Goal: Transaction & Acquisition: Purchase product/service

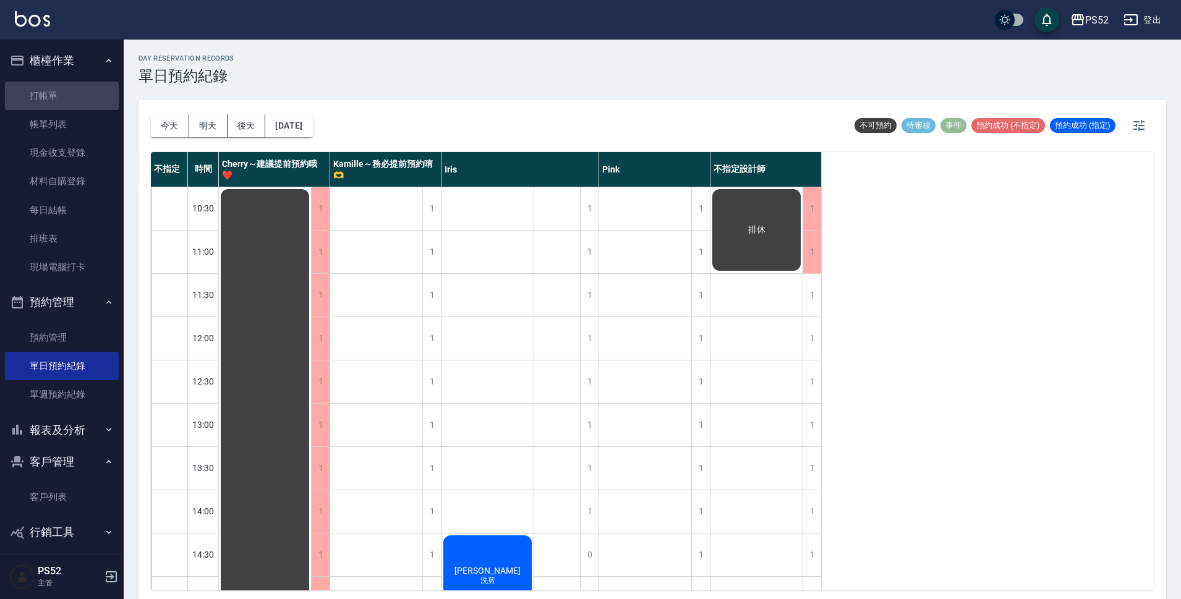
click at [62, 92] on link "打帳單" at bounding box center [62, 96] width 114 height 28
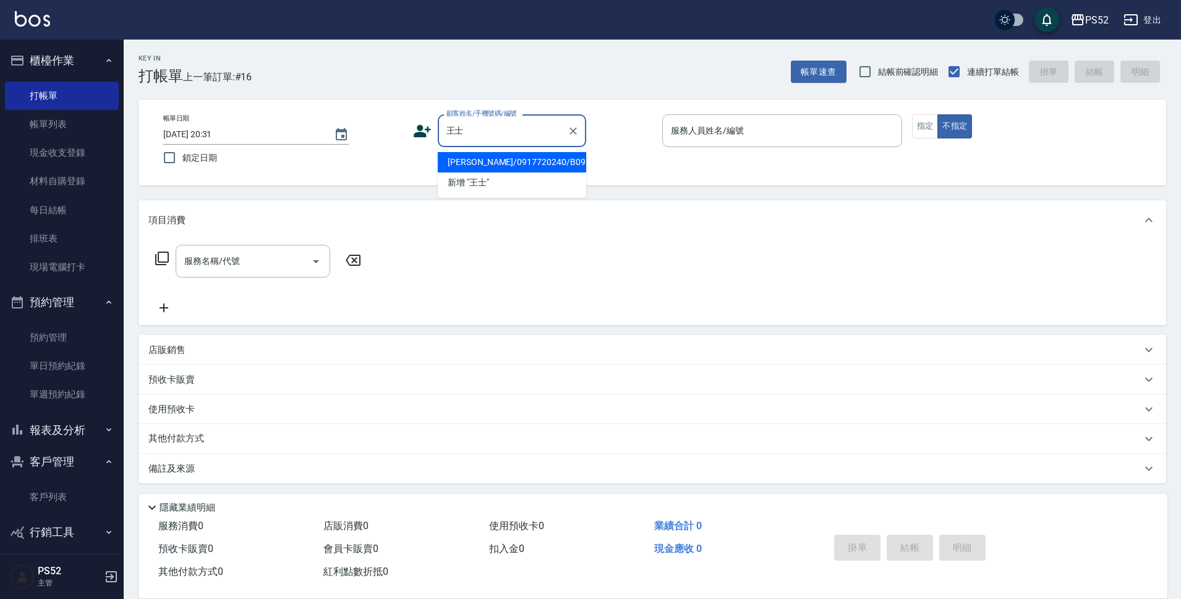
click at [476, 164] on li "[PERSON_NAME]/0917720240/B0917720240" at bounding box center [512, 162] width 148 height 20
type input "[PERSON_NAME]/0917720240/B0917720240"
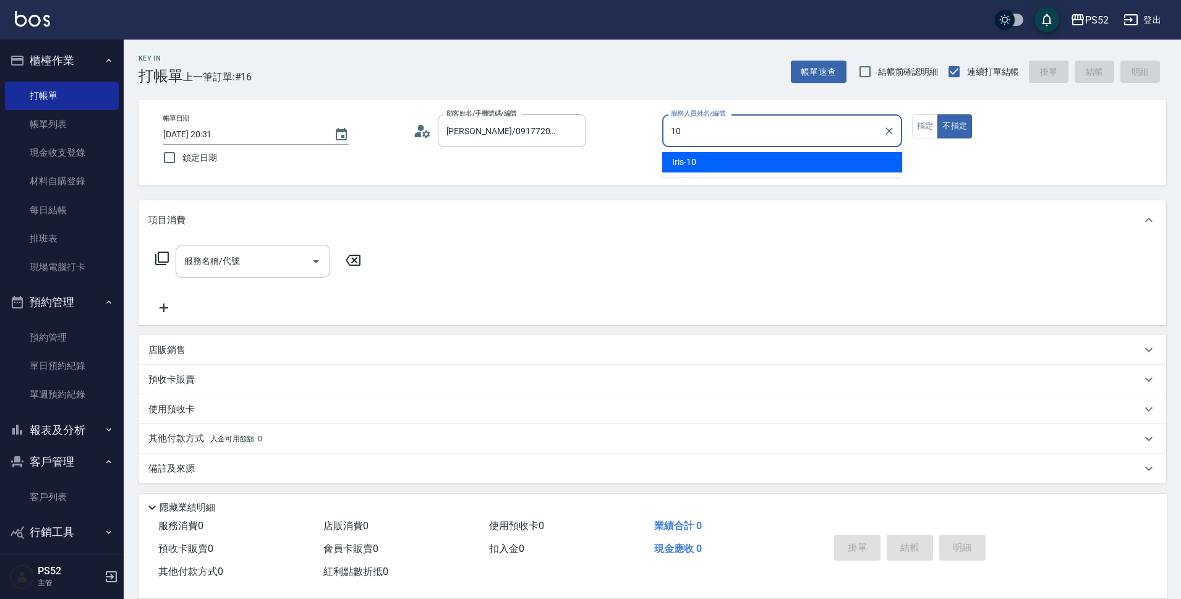
type input "10"
type button "false"
type input "Iris-10"
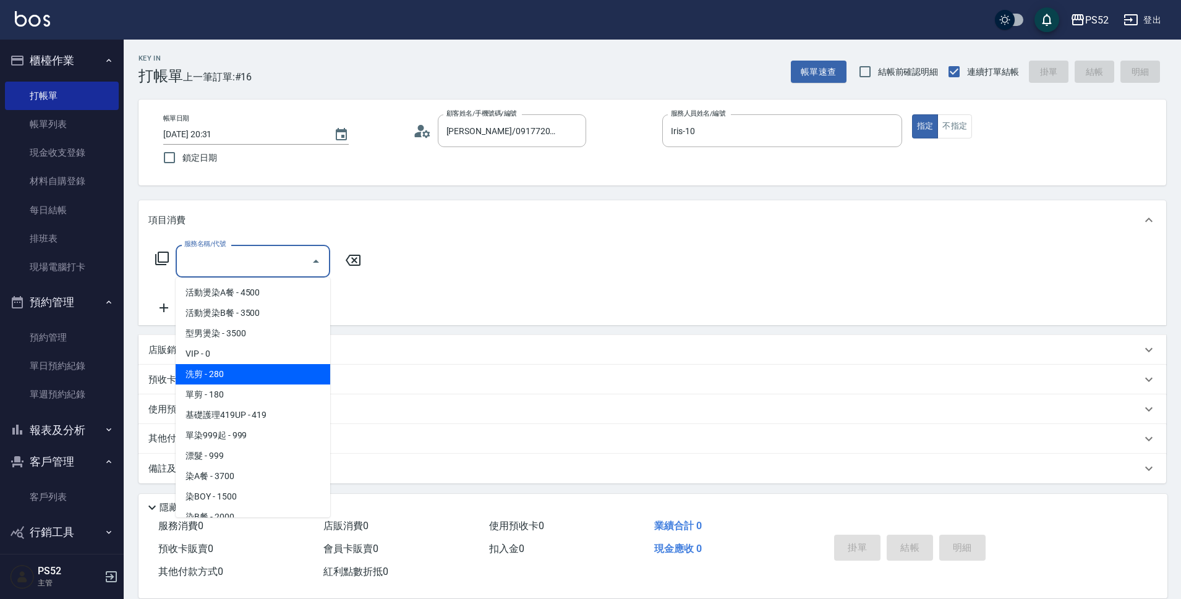
type input "洗剪(C1)"
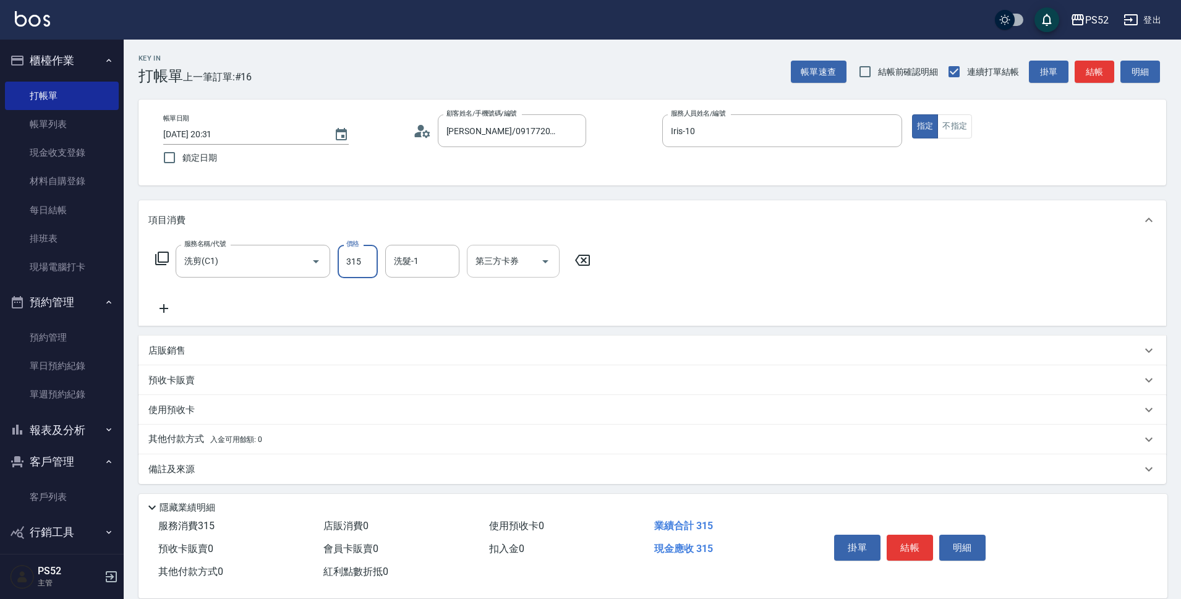
click at [542, 260] on icon "Open" at bounding box center [545, 261] width 15 height 15
type input "315"
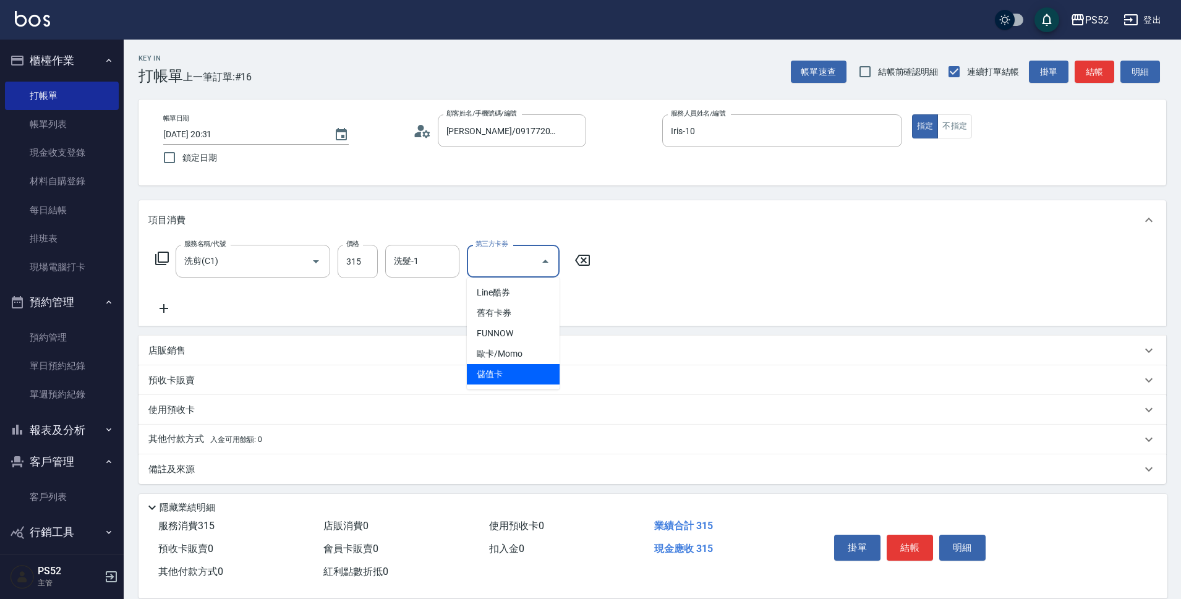
drag, startPoint x: 509, startPoint y: 381, endPoint x: 516, endPoint y: 385, distance: 8.1
click at [509, 381] on span "儲值卡" at bounding box center [513, 374] width 93 height 20
type input "儲值卡"
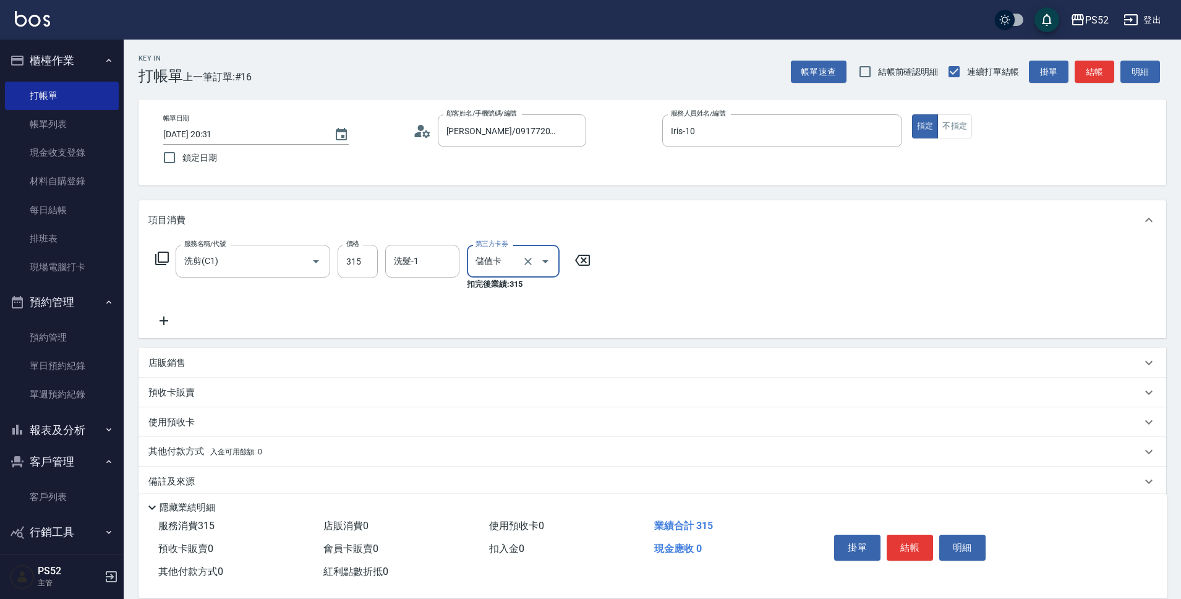
click at [890, 546] on button "結帳" at bounding box center [910, 548] width 46 height 26
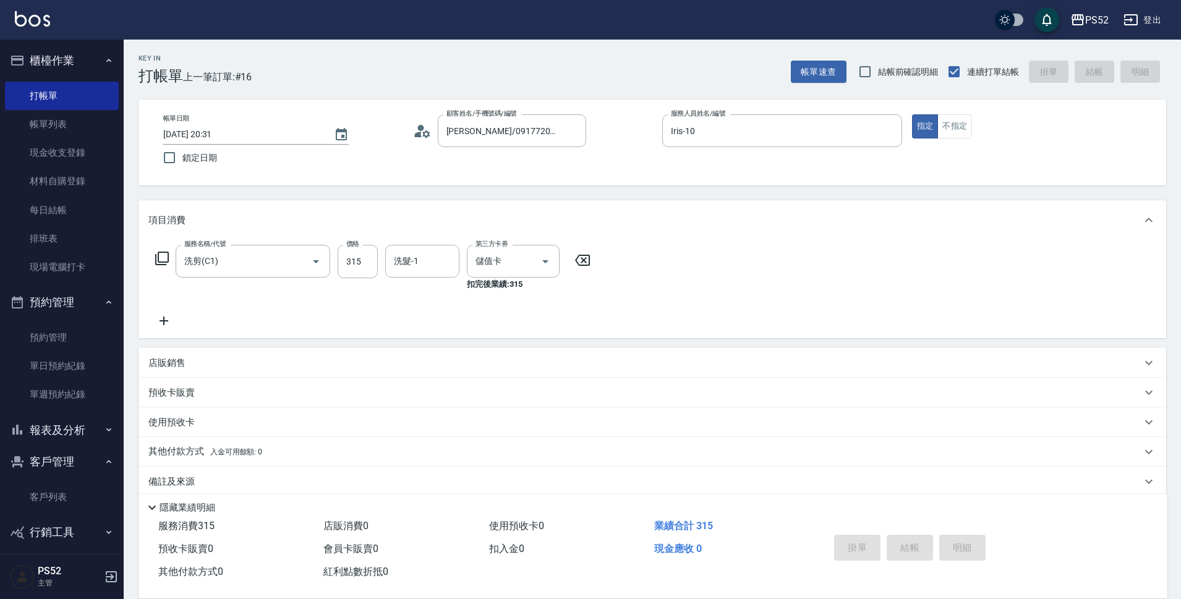
type input "[DATE] 20:32"
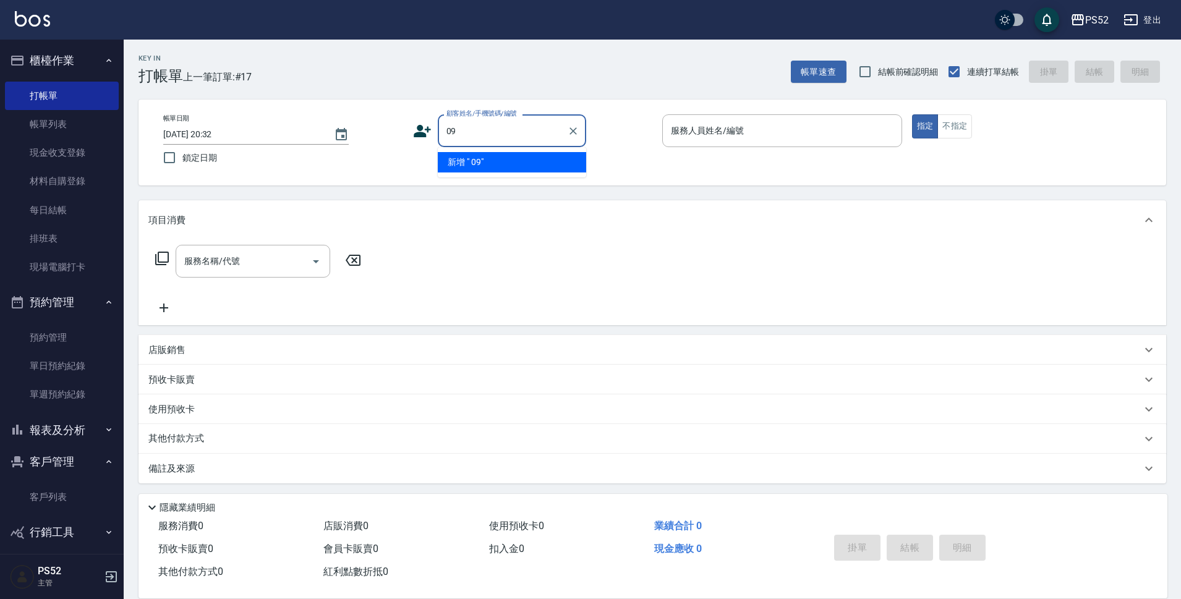
type input "0"
click at [454, 171] on li "[PERSON_NAME]/0906762867/K0906762867" at bounding box center [512, 162] width 148 height 20
type input "[PERSON_NAME]/0906762867/K0906762867"
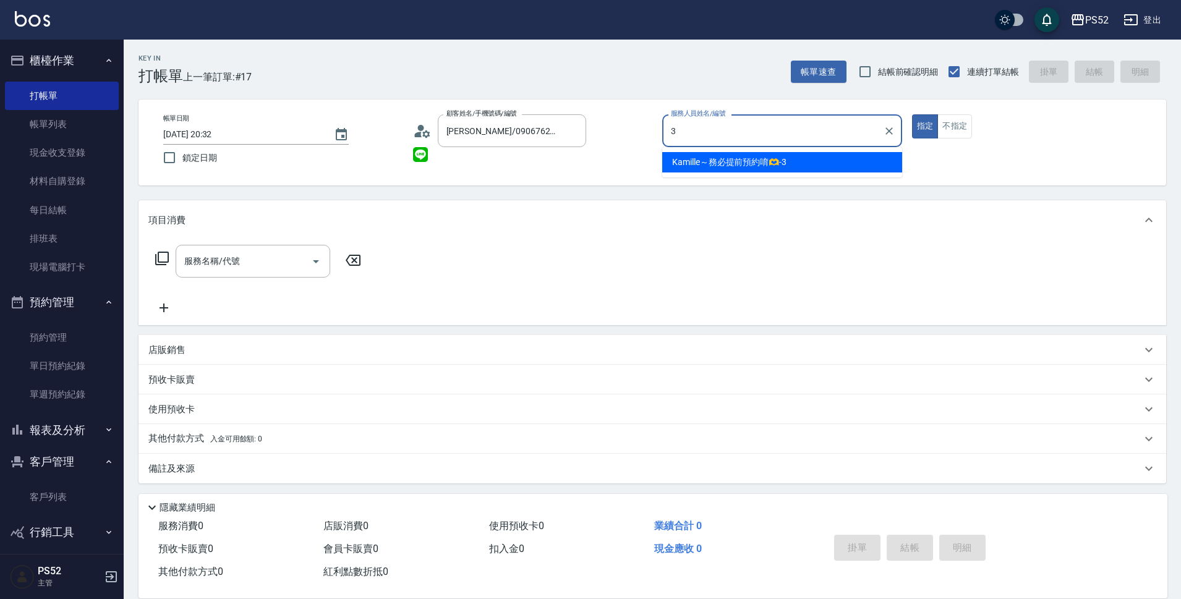
type input "Kamille～務必提前預約唷🫶-3"
type button "true"
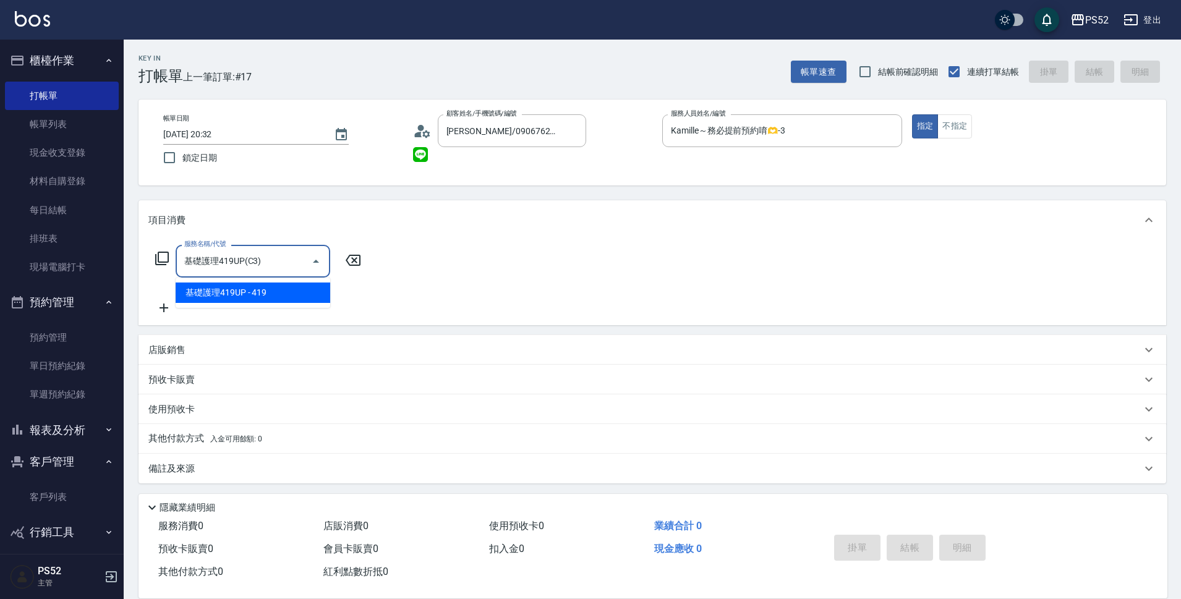
type input "基礎護理419UP(C3)"
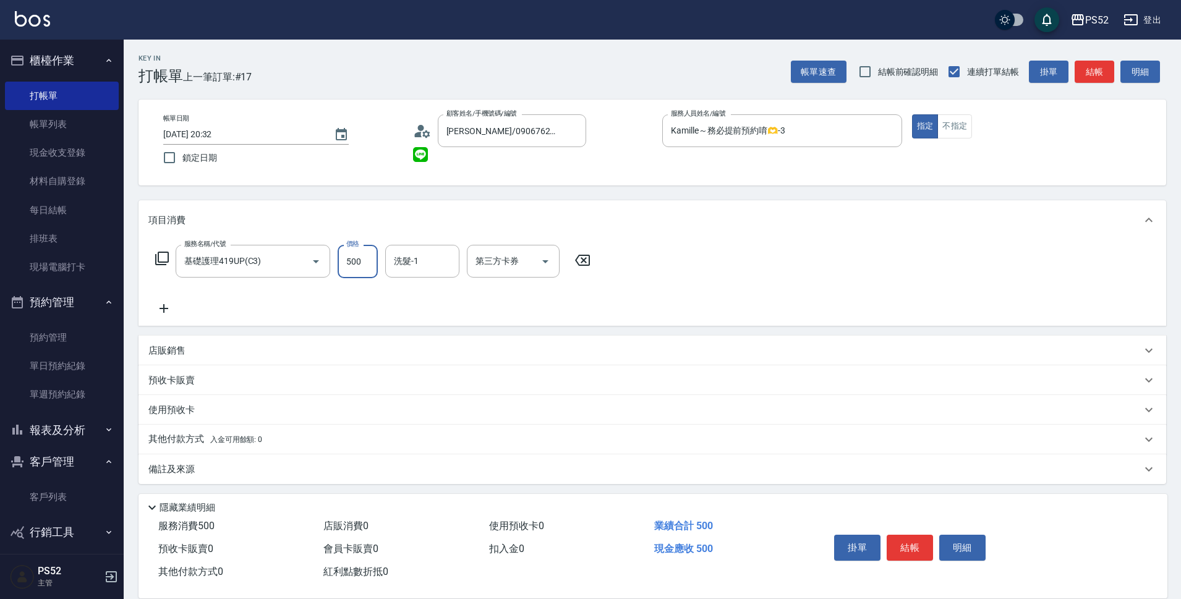
type input "500"
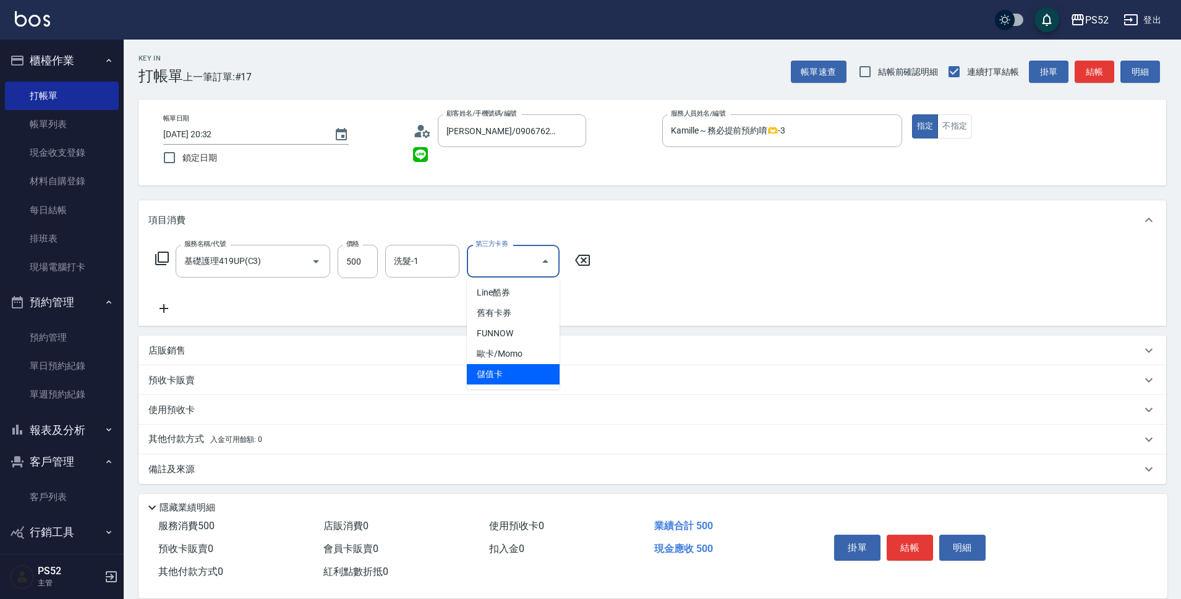
type input "儲值卡"
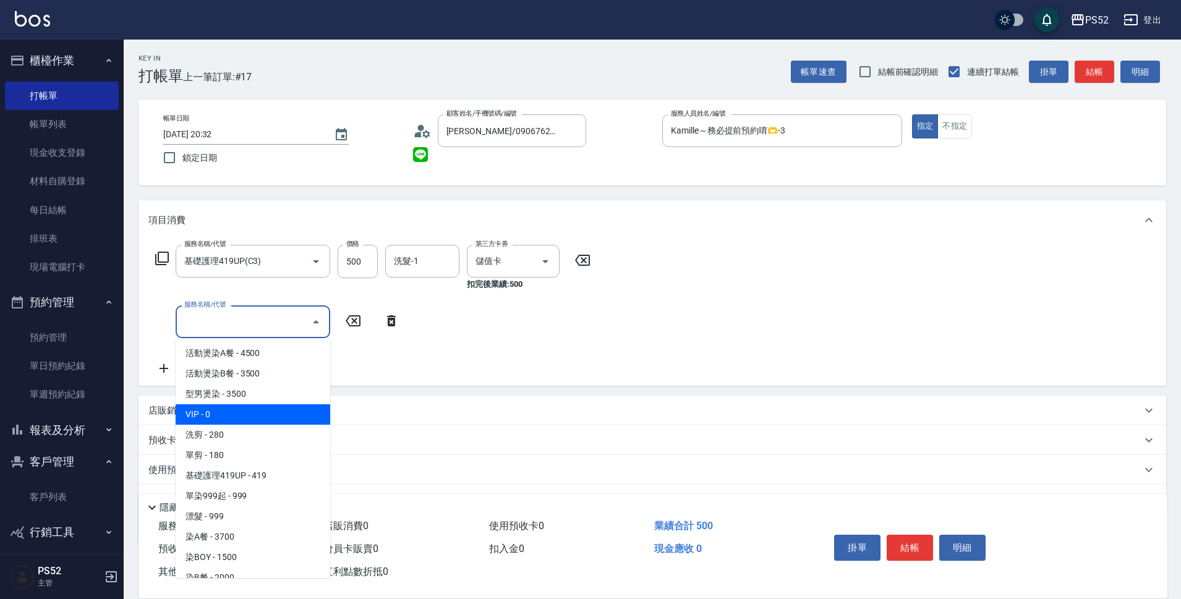
type input "VIP(888)"
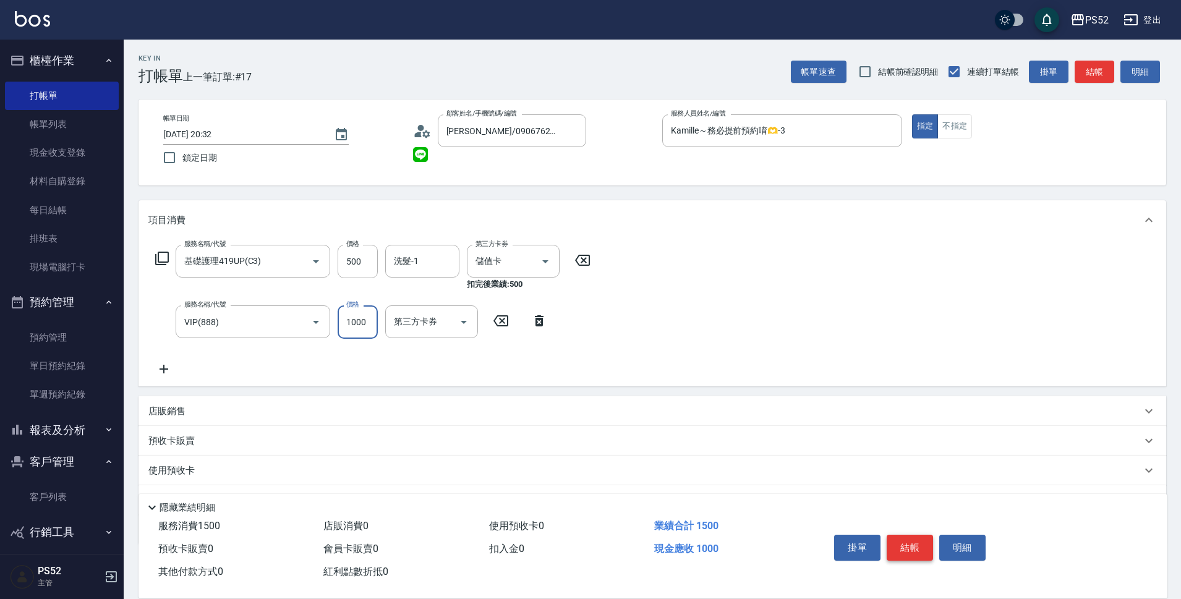
type input "1000"
click at [915, 535] on button "結帳" at bounding box center [910, 548] width 46 height 26
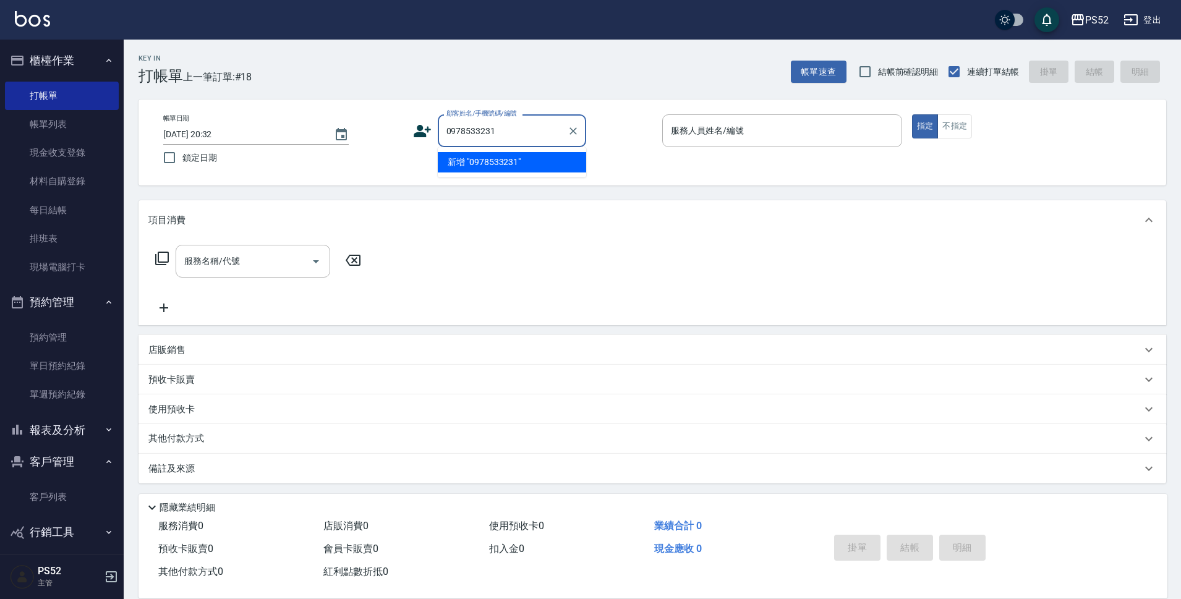
type input "0978533231"
click at [424, 127] on icon at bounding box center [422, 131] width 19 height 19
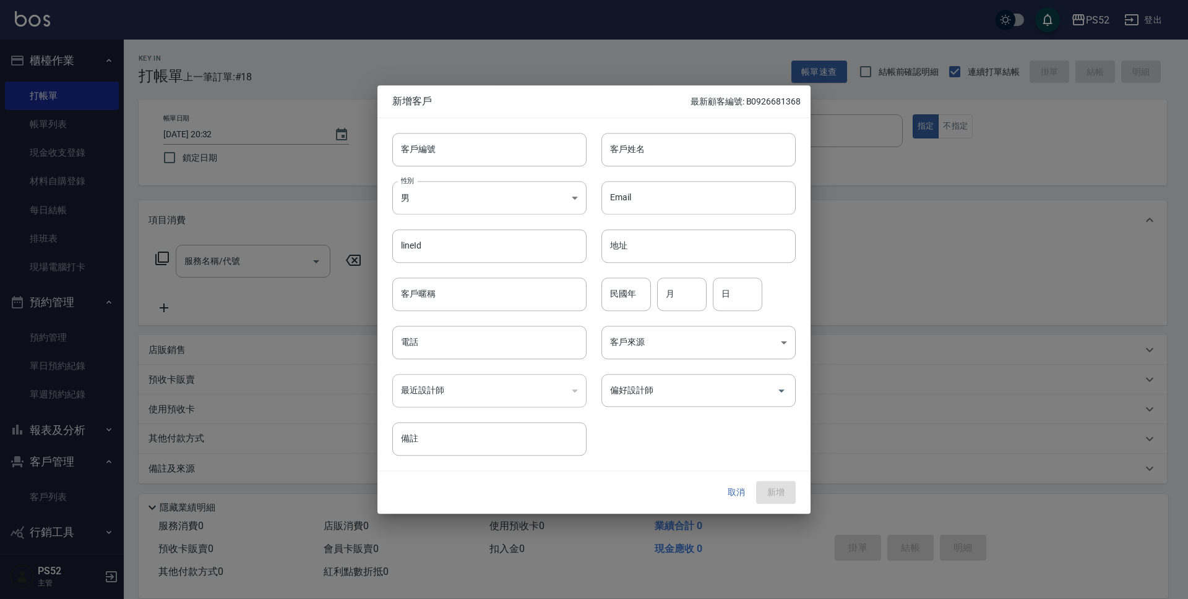
click at [450, 132] on div "客戶編號 客戶編號" at bounding box center [481, 142] width 209 height 48
click at [447, 165] on input "客戶編號" at bounding box center [489, 149] width 194 height 33
paste input "0978533231"
type input "B0978533231"
click at [465, 347] on input "電話" at bounding box center [489, 342] width 194 height 33
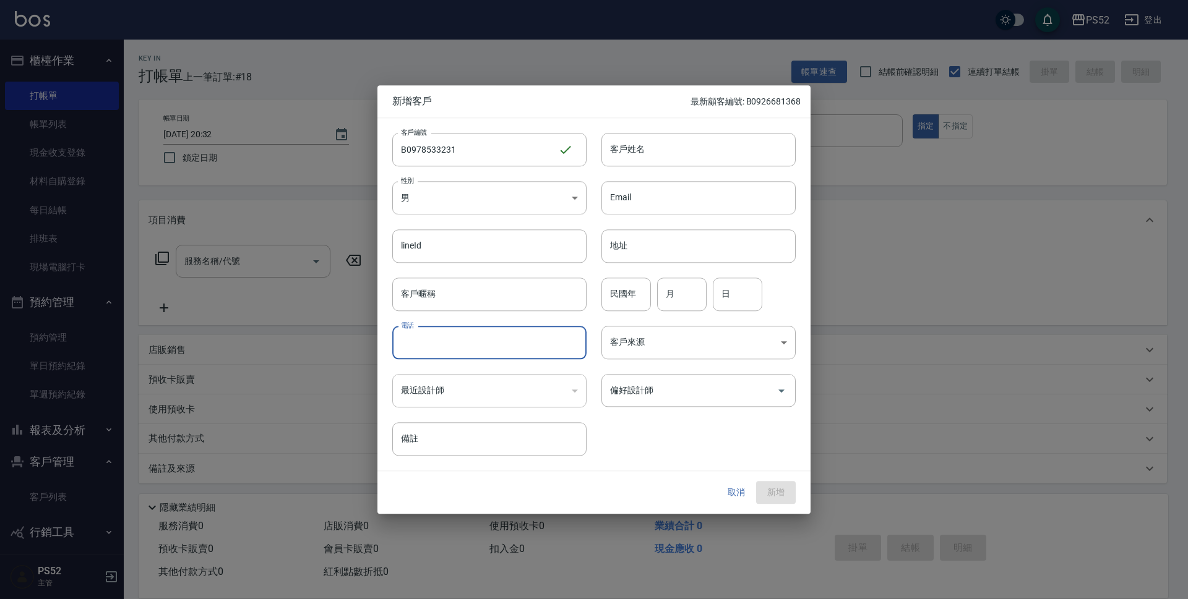
paste input "0978533231"
type input "0978533231"
click at [616, 285] on div "民國年 民國年" at bounding box center [625, 294] width 49 height 33
type input "90"
type input "11"
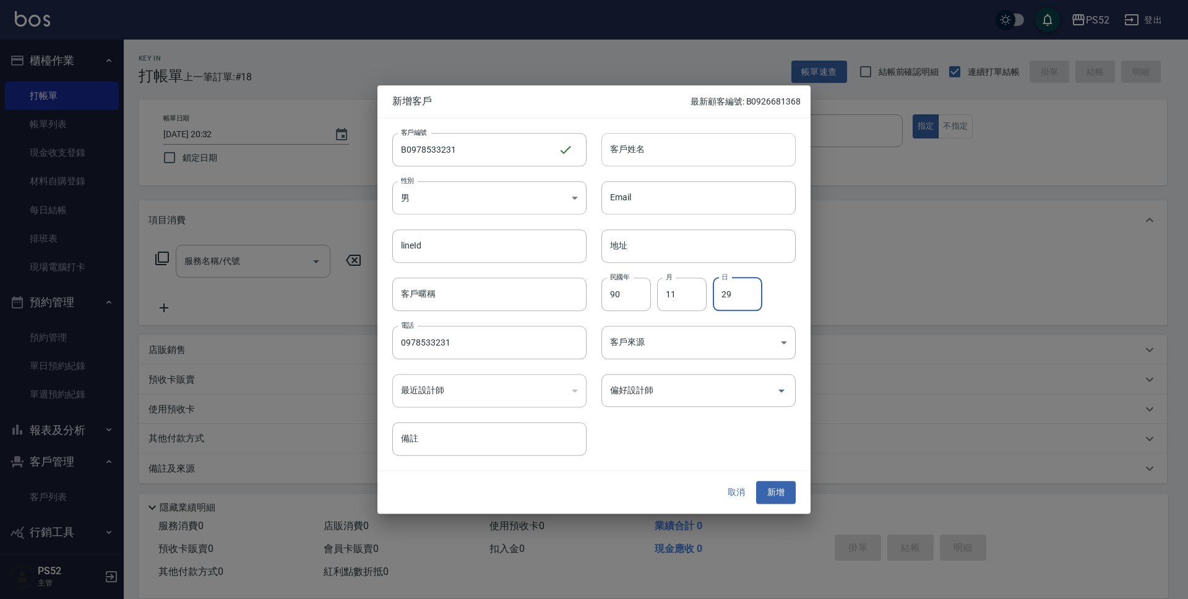
type input "29"
click at [706, 138] on input "客戶姓名" at bounding box center [698, 149] width 194 height 33
type input "[PERSON_NAME]"
click at [779, 489] on button "新增" at bounding box center [776, 493] width 40 height 23
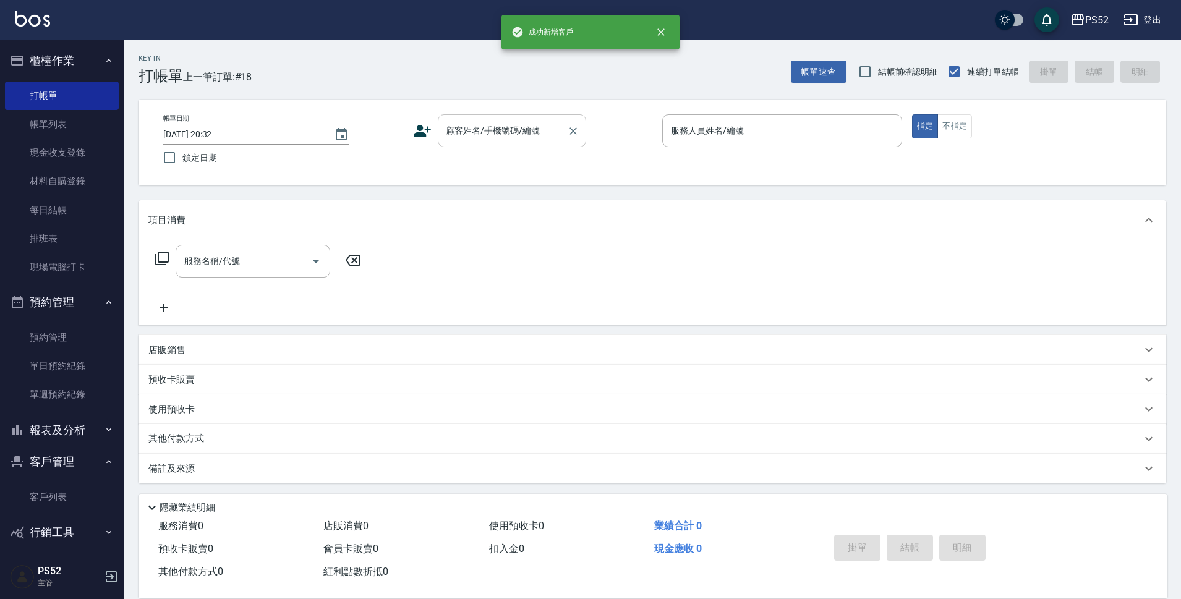
click at [497, 141] on input "顧客姓名/手機號碼/編號" at bounding box center [502, 131] width 119 height 22
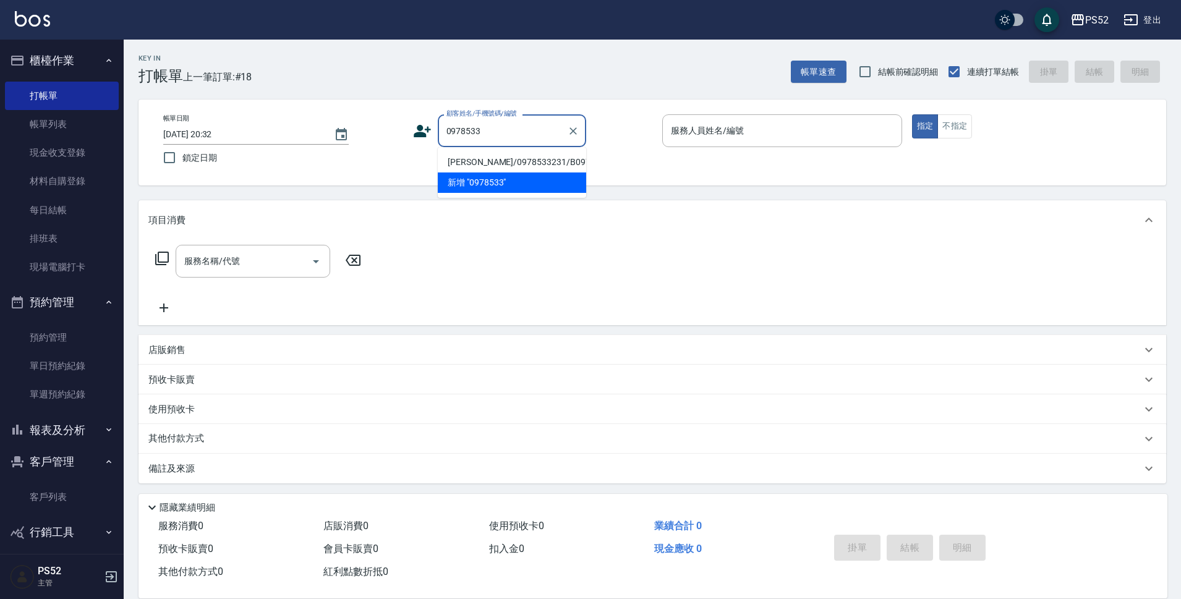
drag, startPoint x: 460, startPoint y: 184, endPoint x: 460, endPoint y: 166, distance: 17.3
click at [460, 166] on li "[PERSON_NAME]/0978533231/B0978533231" at bounding box center [512, 162] width 148 height 20
type input "[PERSON_NAME]/0978533231/B0978533231"
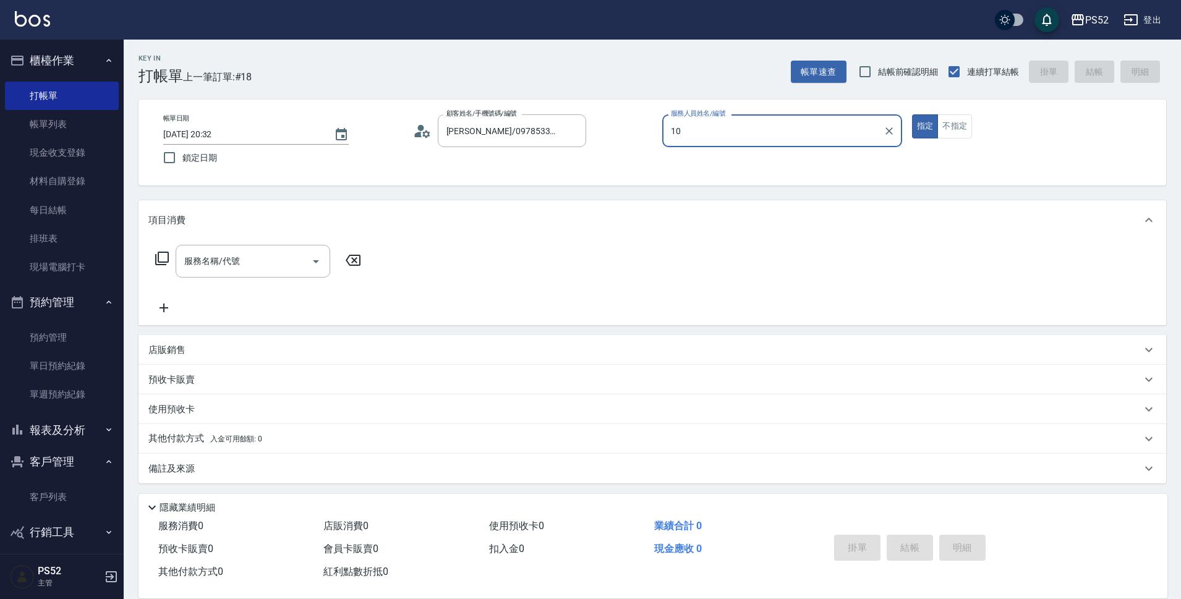
type input "Iris-10"
click at [291, 258] on input "服務名稱/代號" at bounding box center [243, 262] width 125 height 22
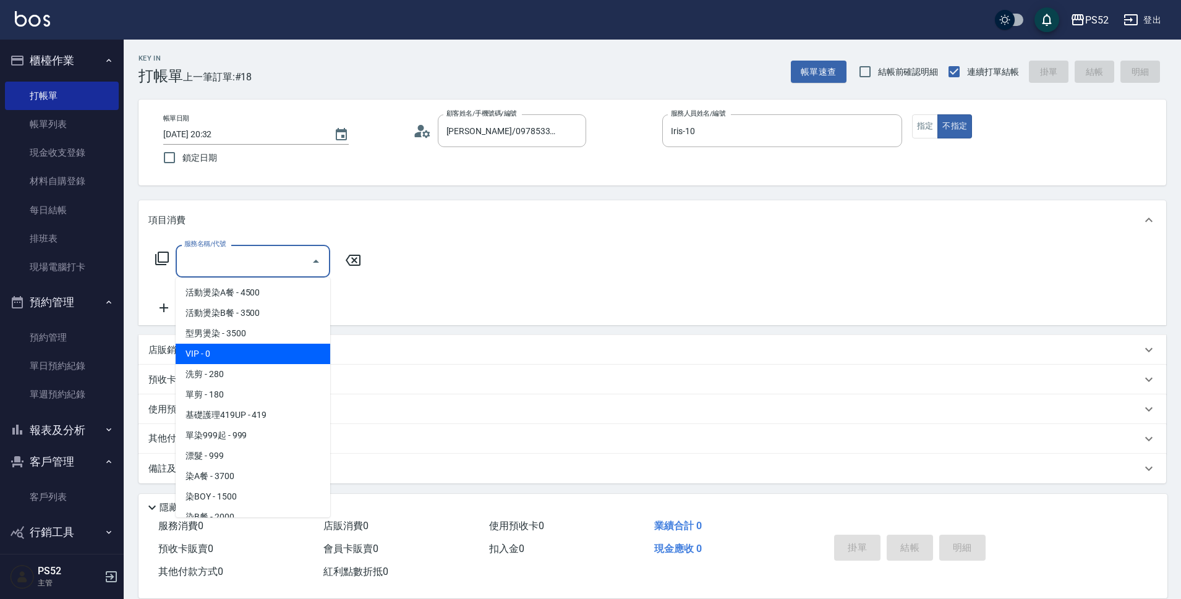
click at [262, 372] on span "洗剪 - 280" at bounding box center [253, 374] width 155 height 20
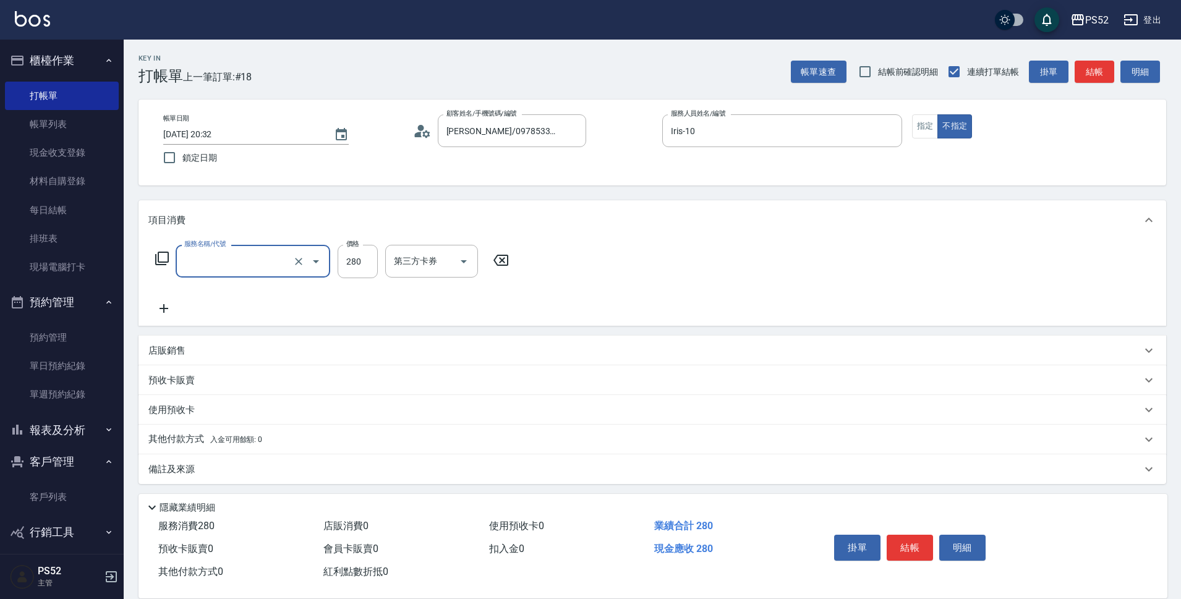
type input "洗剪(C1)"
click at [923, 537] on button "結帳" at bounding box center [910, 548] width 46 height 26
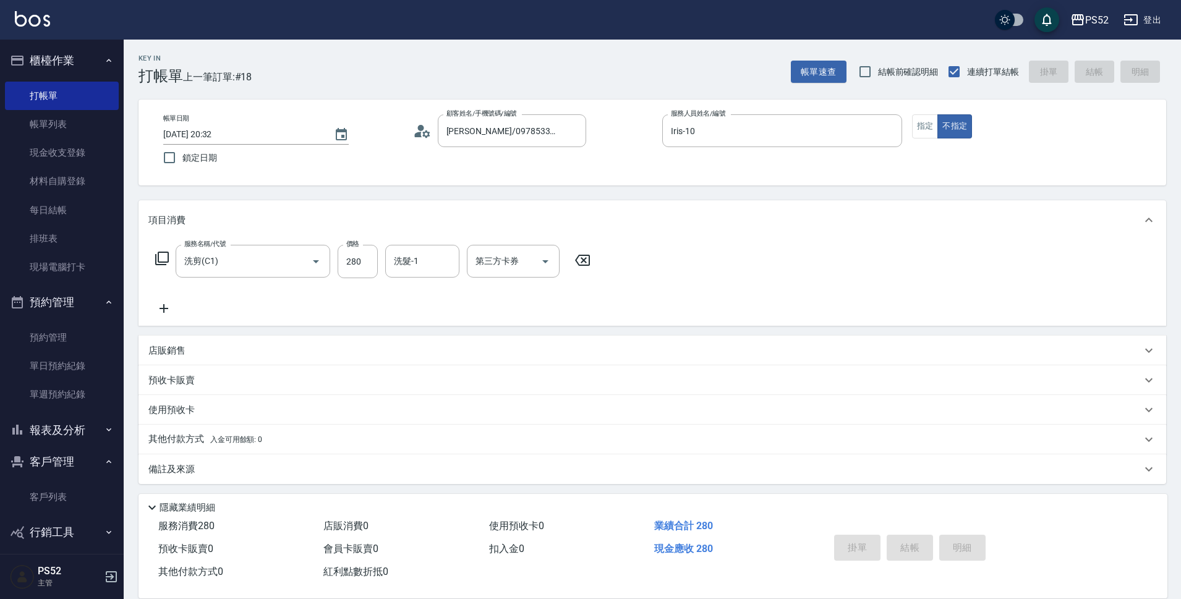
type input "[DATE] 20:33"
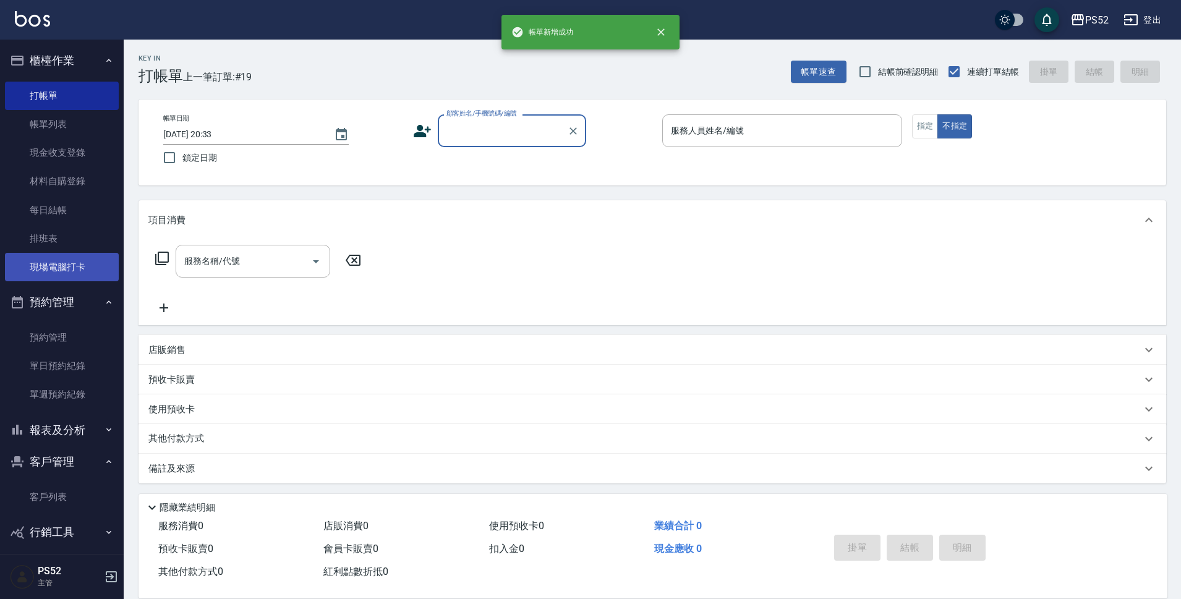
click at [54, 267] on link "現場電腦打卡" at bounding box center [62, 267] width 114 height 28
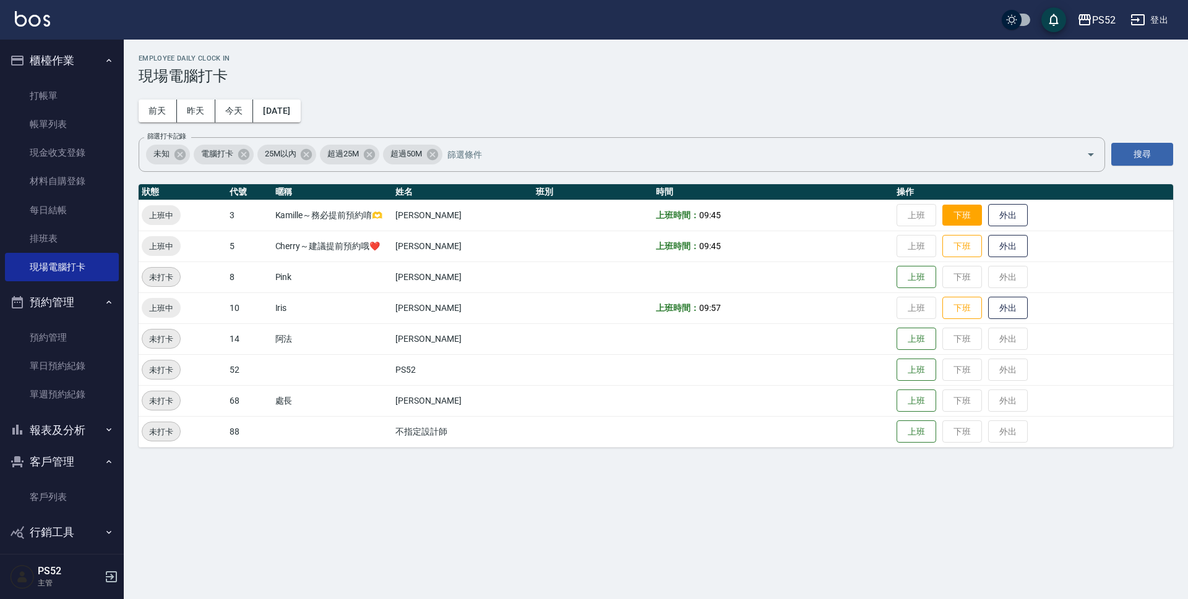
click at [947, 221] on button "下班" at bounding box center [962, 216] width 40 height 22
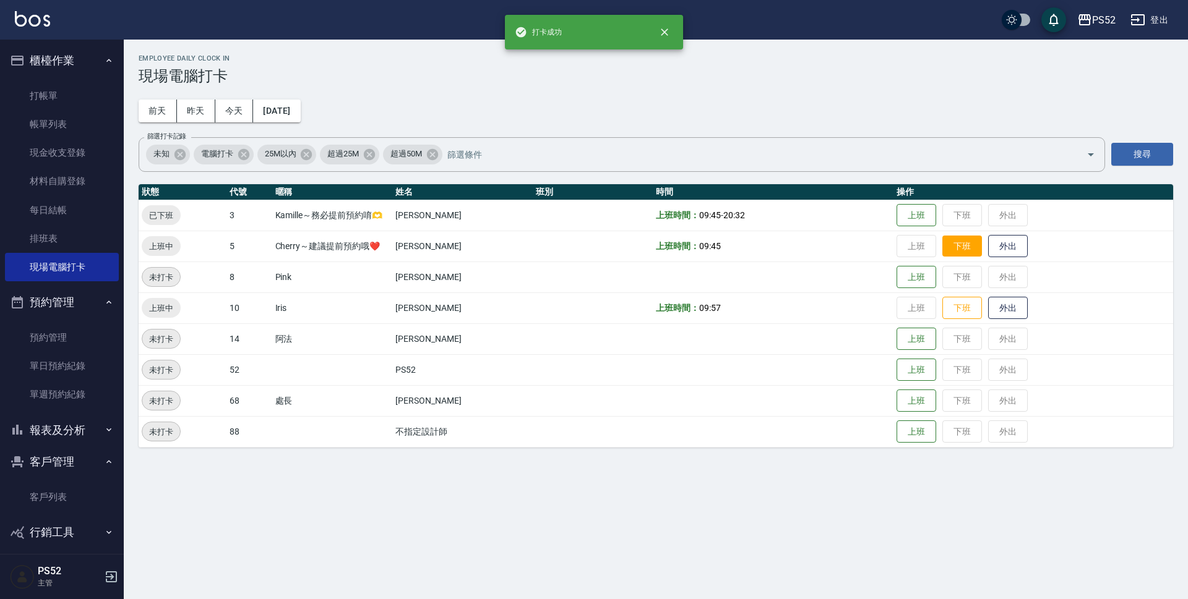
click at [953, 246] on button "下班" at bounding box center [962, 247] width 40 height 22
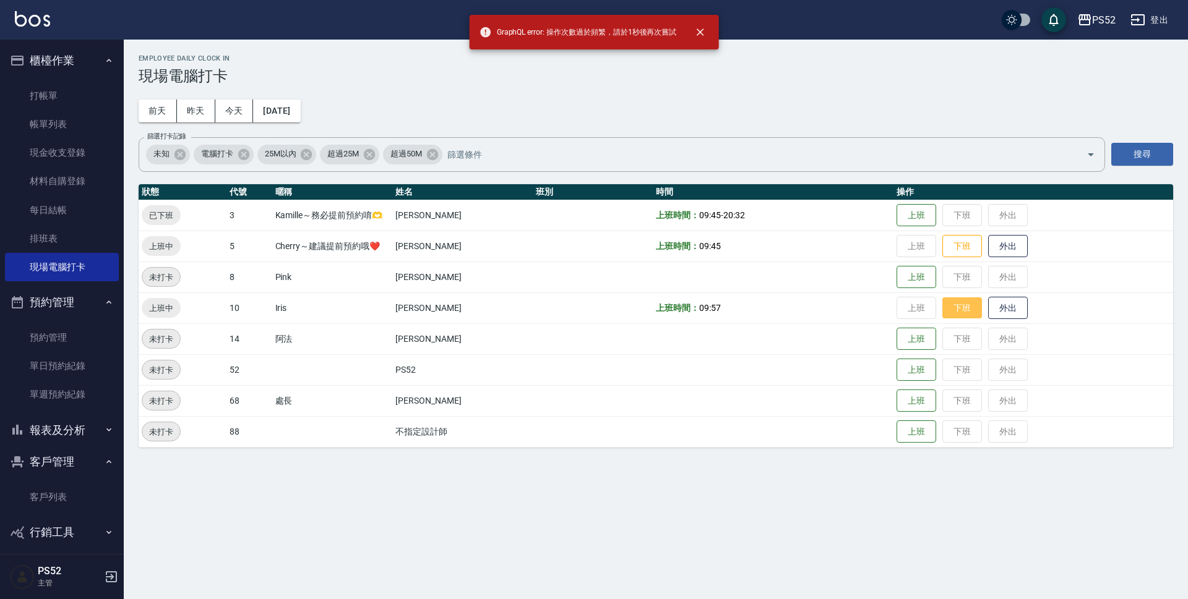
click at [960, 314] on button "下班" at bounding box center [962, 309] width 40 height 22
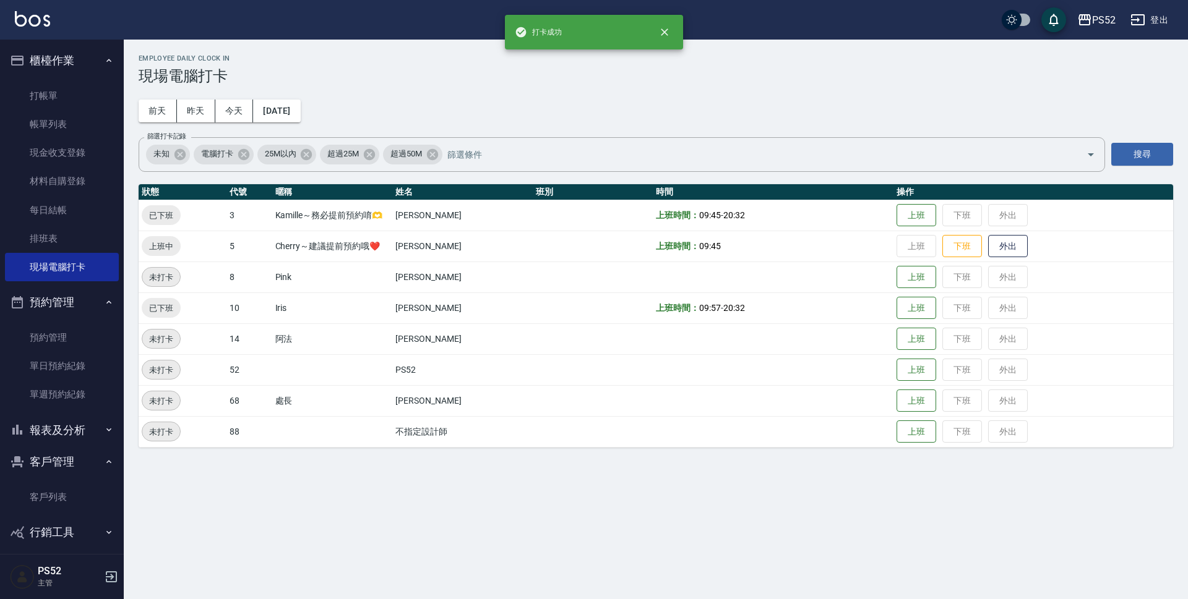
drag, startPoint x: 956, startPoint y: 255, endPoint x: 956, endPoint y: 261, distance: 6.2
click at [958, 255] on button "下班" at bounding box center [962, 246] width 40 height 23
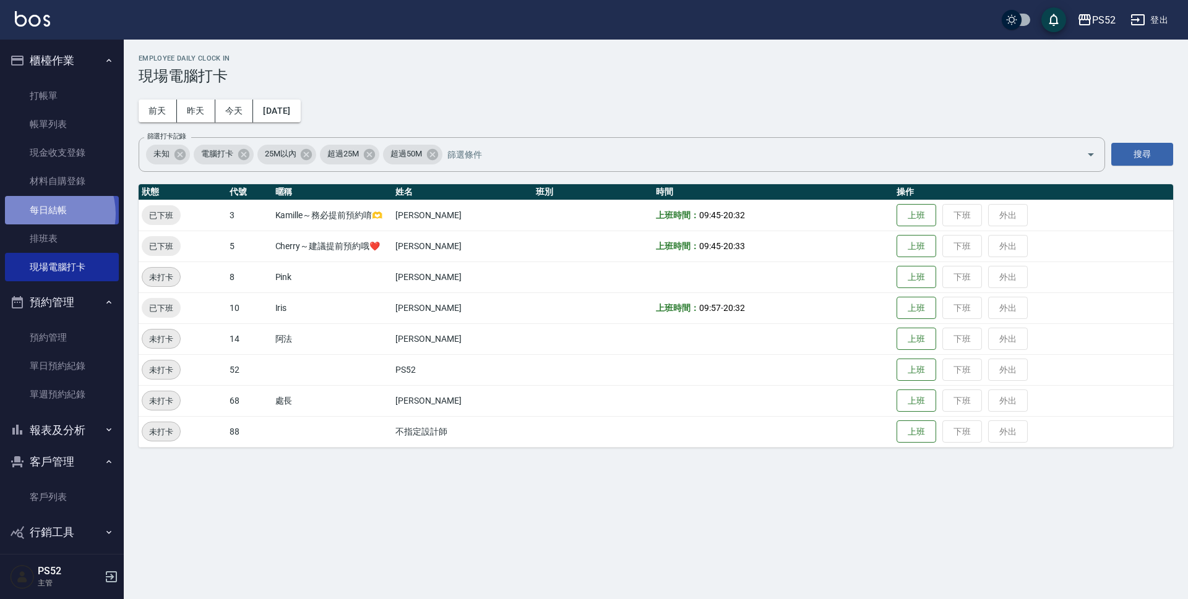
click at [45, 213] on link "每日結帳" at bounding box center [62, 210] width 114 height 28
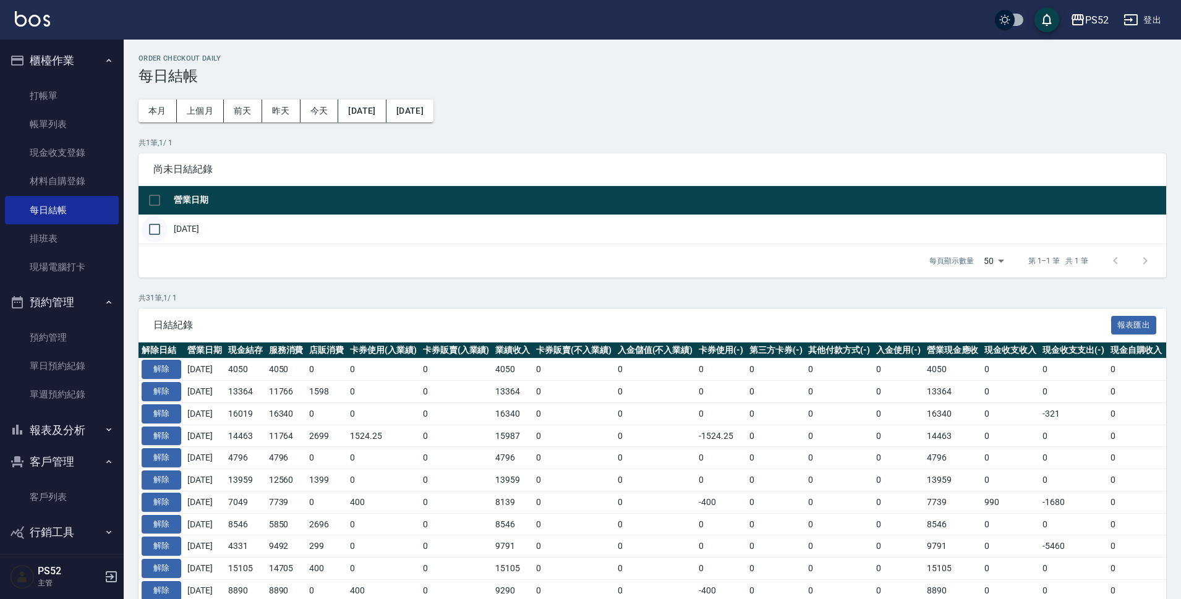
click at [151, 231] on input "checkbox" at bounding box center [155, 229] width 26 height 26
checkbox input "true"
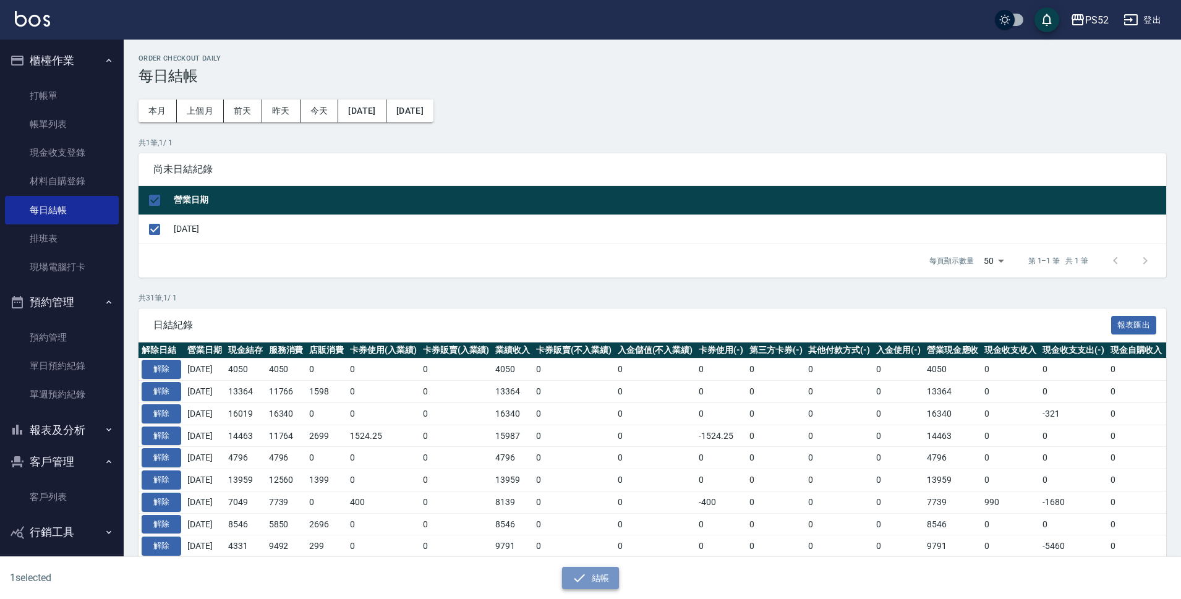
click at [589, 583] on button "結帳" at bounding box center [591, 578] width 58 height 23
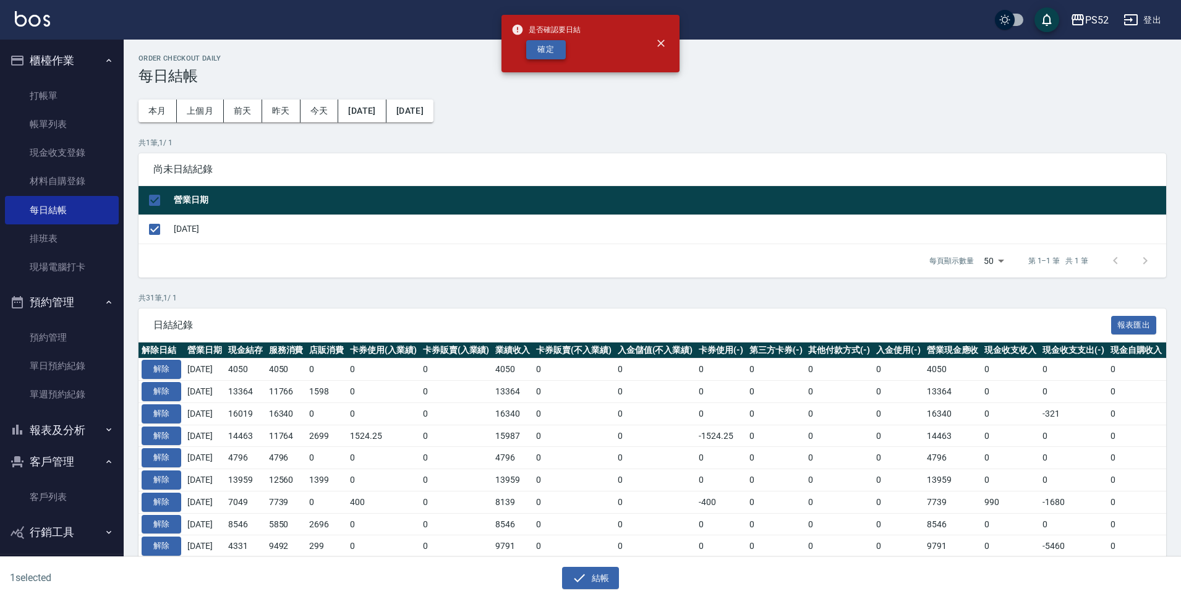
click at [550, 58] on button "確定" at bounding box center [546, 49] width 40 height 19
checkbox input "false"
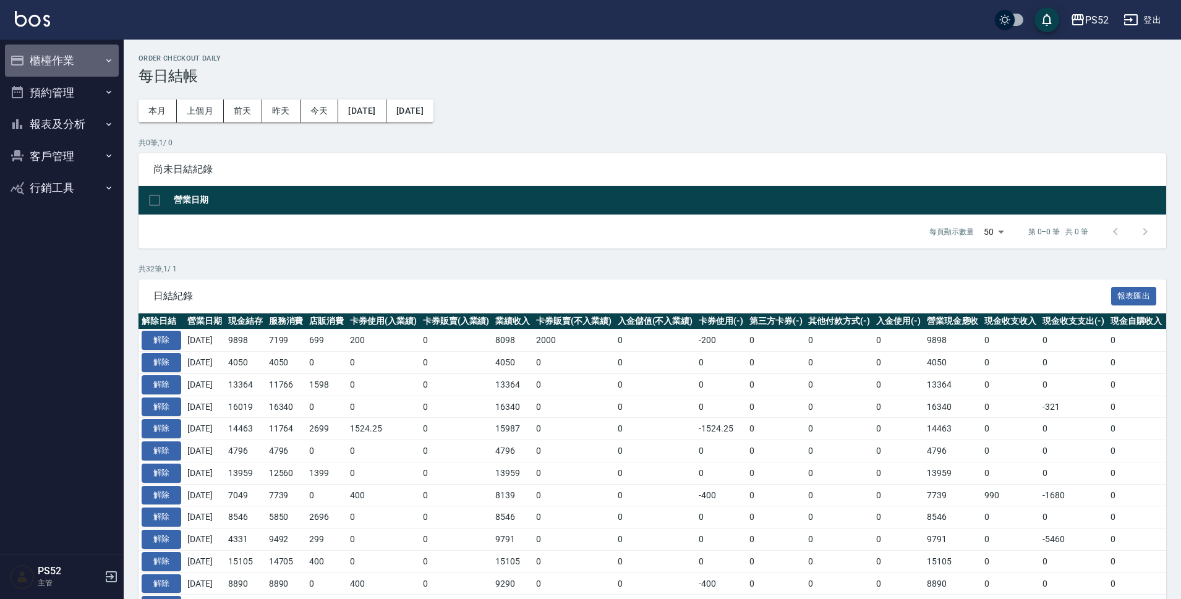
click at [79, 64] on button "櫃檯作業" at bounding box center [62, 61] width 114 height 32
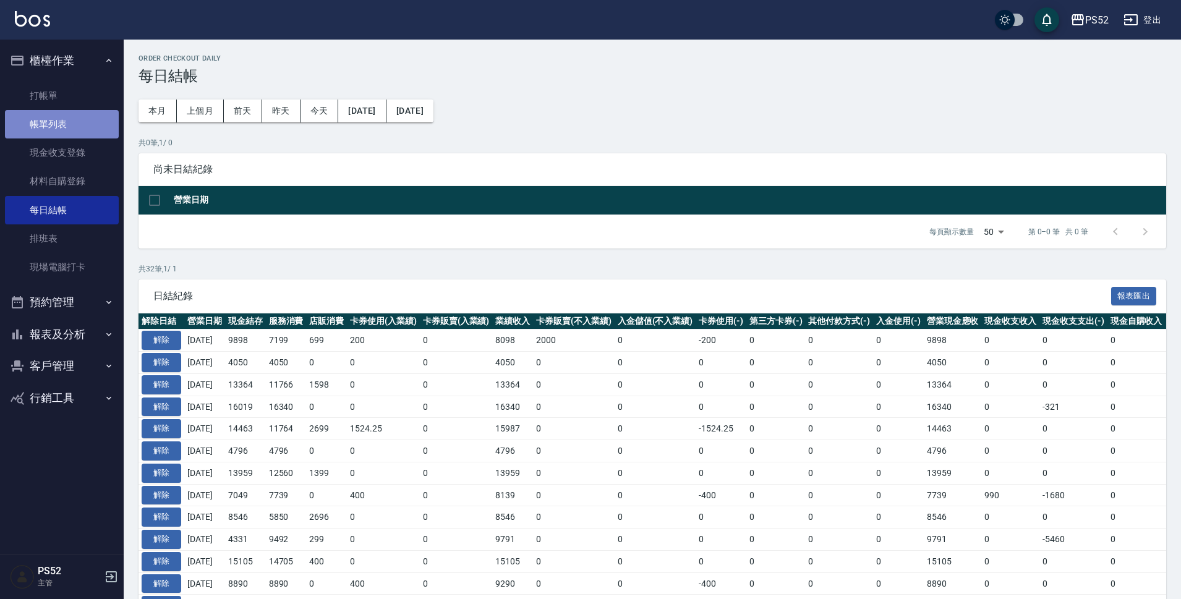
click at [80, 120] on link "帳單列表" at bounding box center [62, 124] width 114 height 28
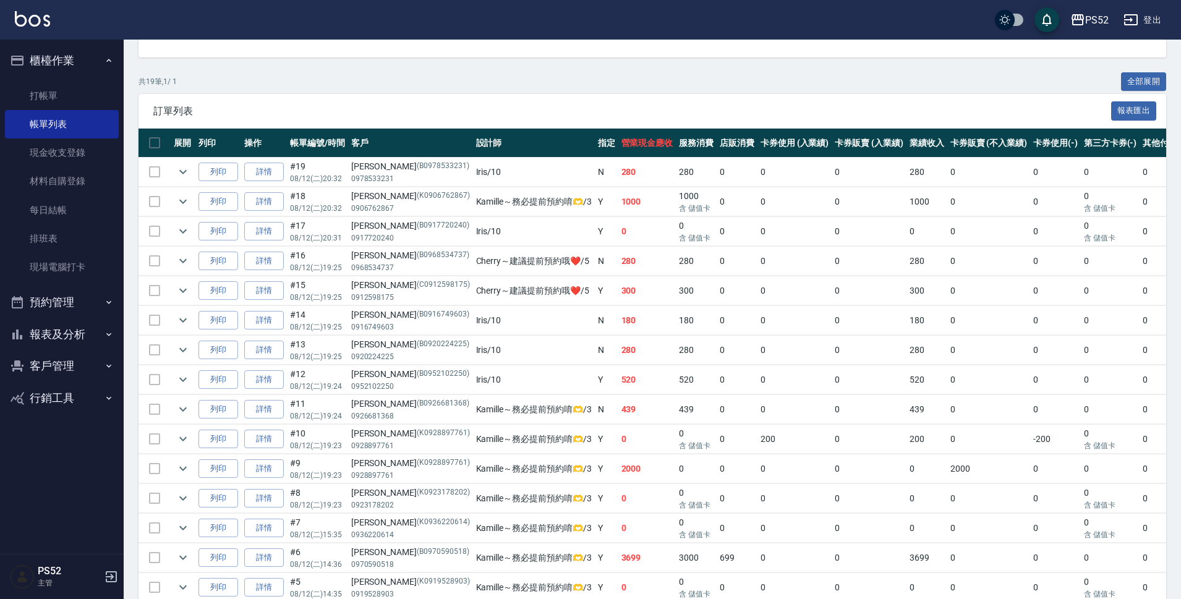
scroll to position [210, 0]
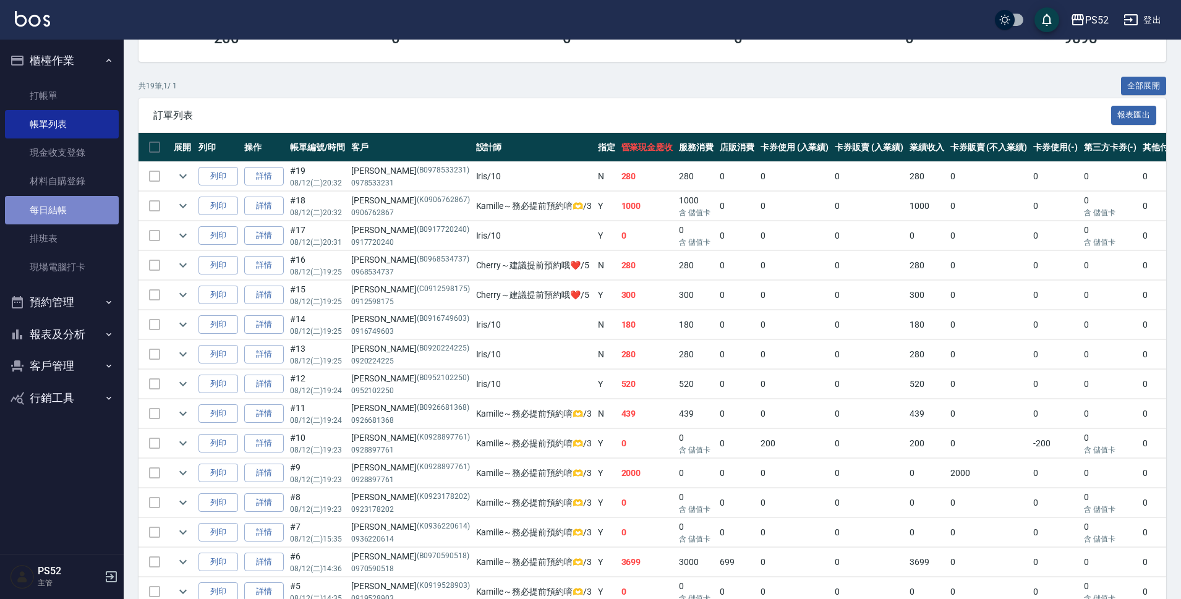
click at [61, 217] on link "每日結帳" at bounding box center [62, 210] width 114 height 28
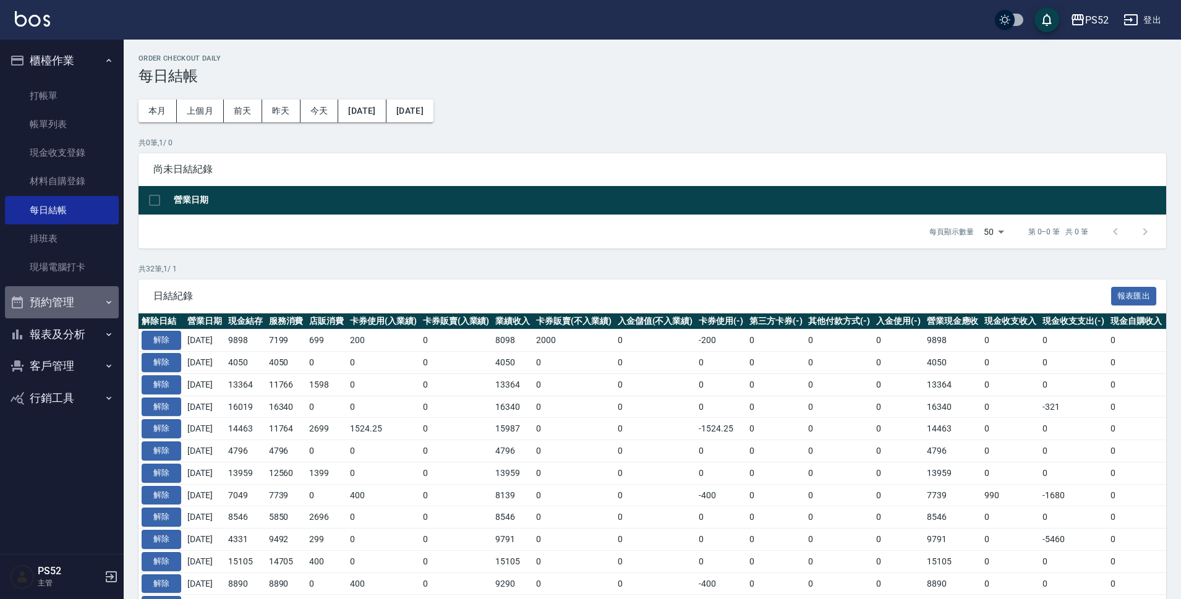
click at [53, 294] on button "預約管理" at bounding box center [62, 302] width 114 height 32
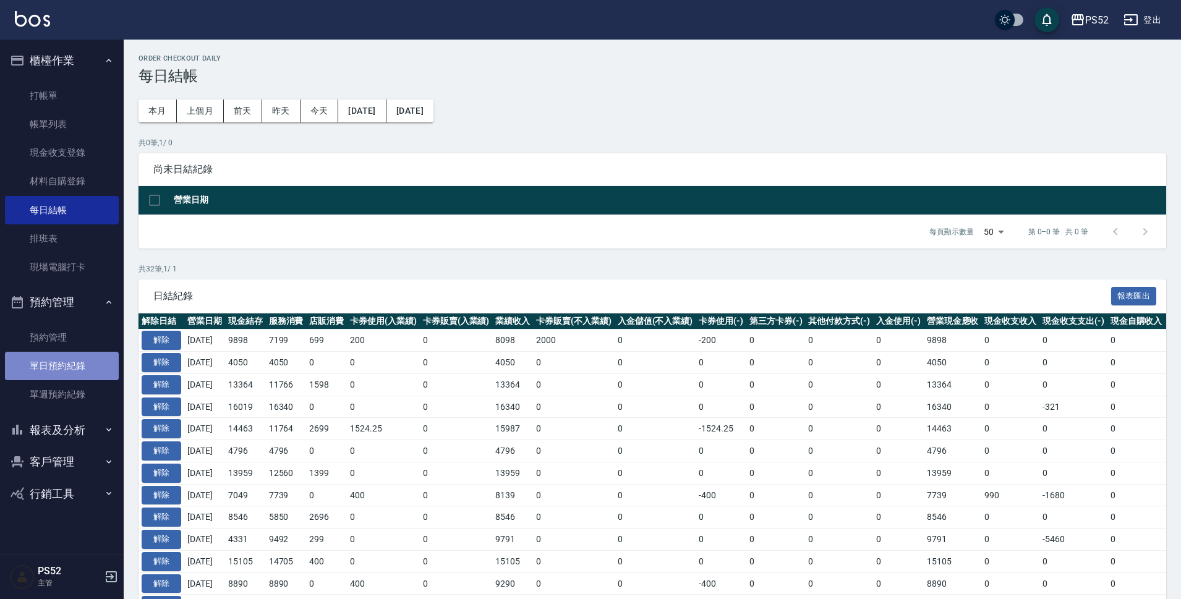
click at [70, 364] on link "單日預約紀錄" at bounding box center [62, 366] width 114 height 28
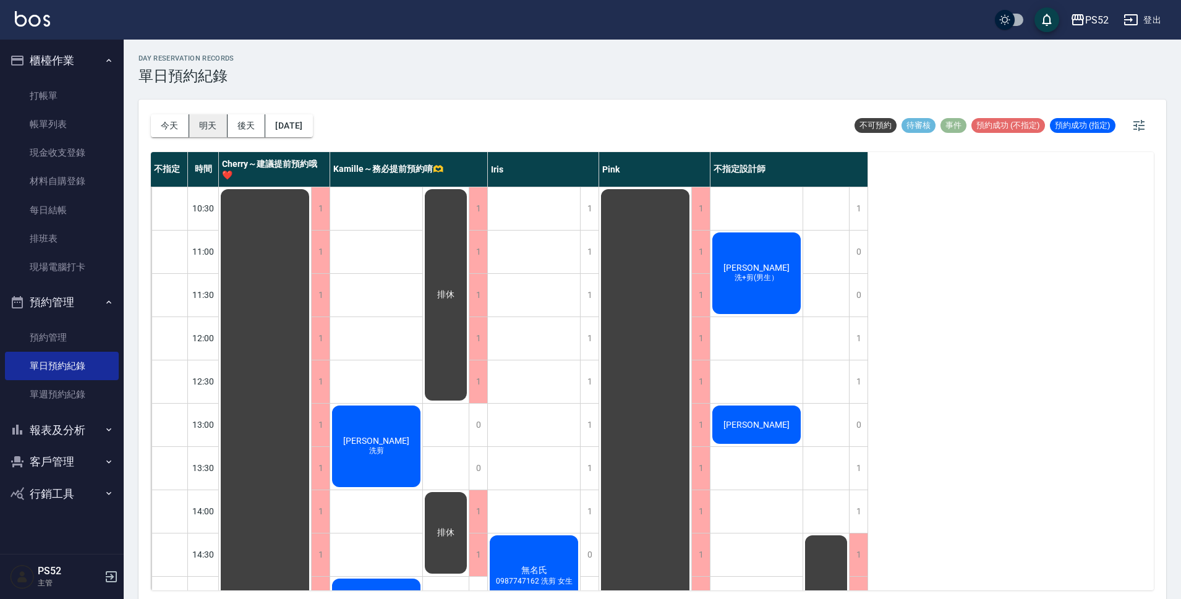
click at [208, 124] on button "明天" at bounding box center [208, 125] width 38 height 23
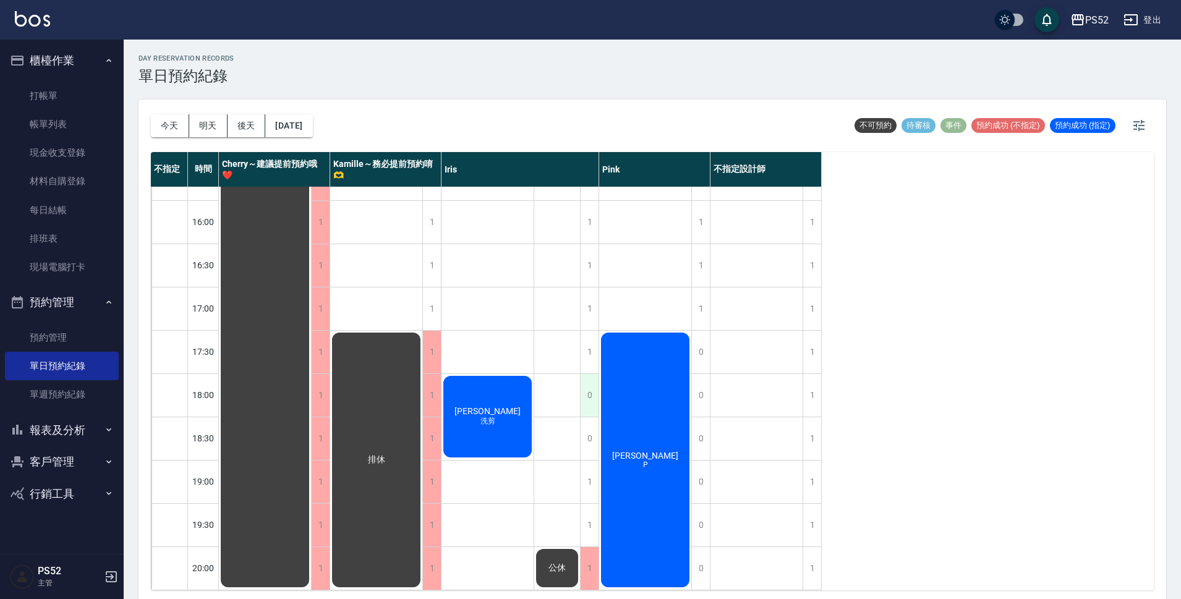
scroll to position [453, 0]
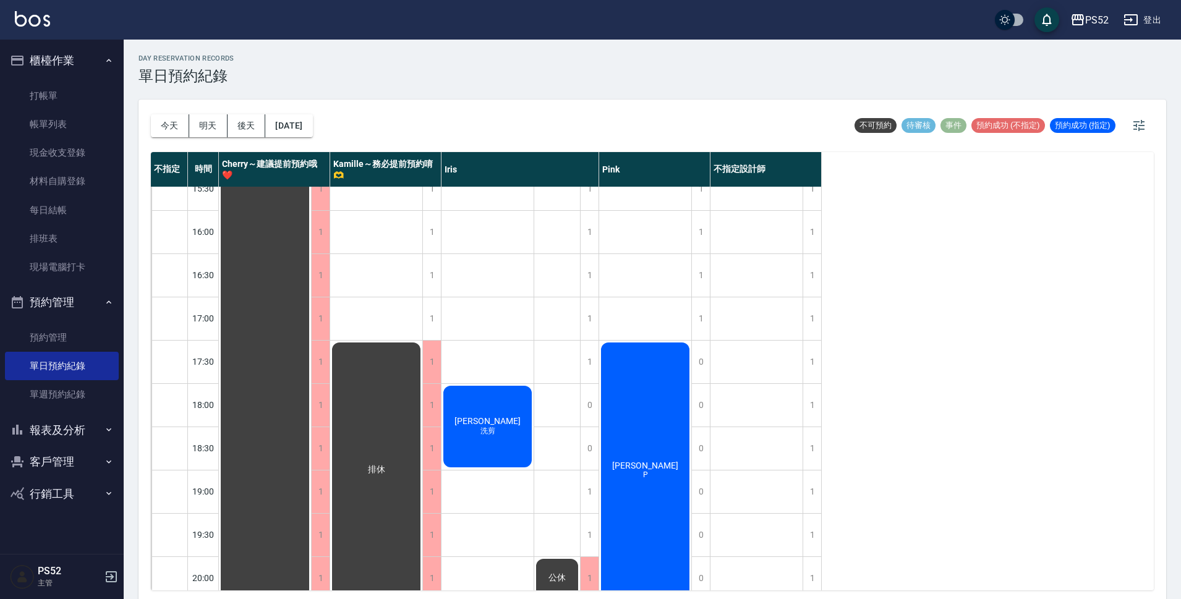
click at [311, 413] on div "陳聖翰 P" at bounding box center [265, 167] width 92 height 865
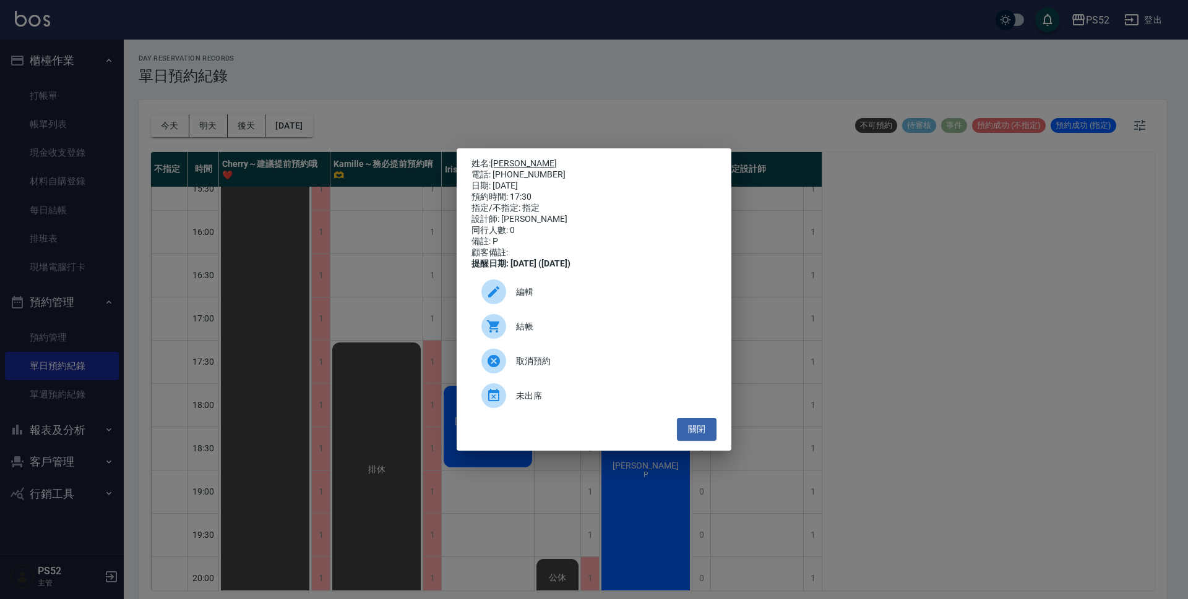
click at [502, 158] on link "[PERSON_NAME]" at bounding box center [523, 163] width 66 height 10
click at [692, 439] on button "關閉" at bounding box center [697, 429] width 40 height 23
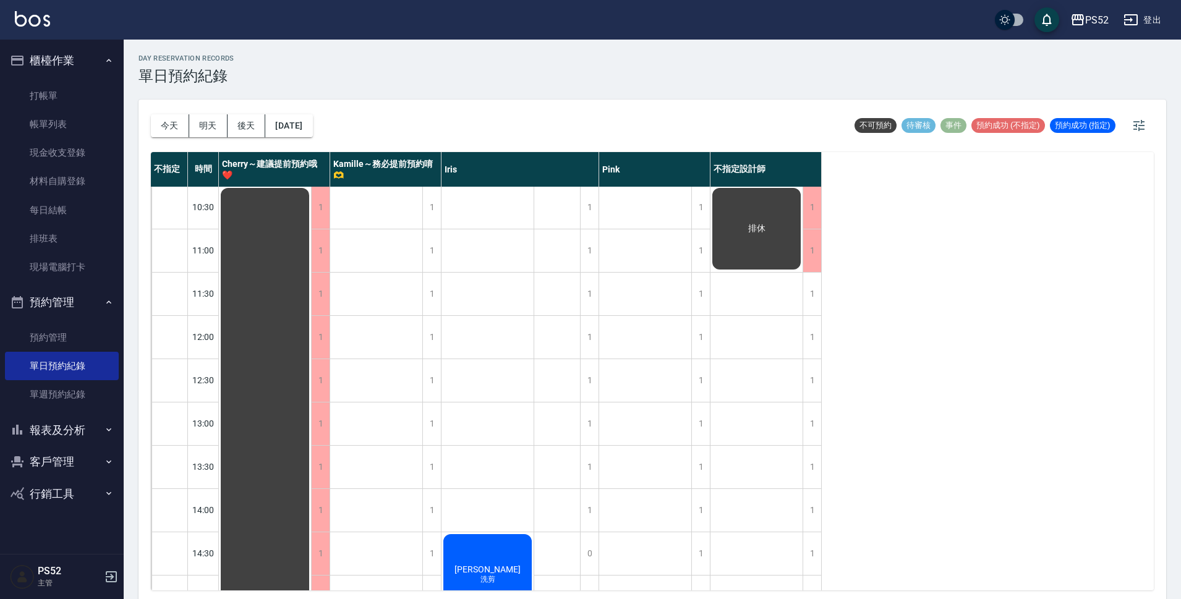
scroll to position [0, 0]
click at [233, 131] on button "後天" at bounding box center [247, 125] width 38 height 23
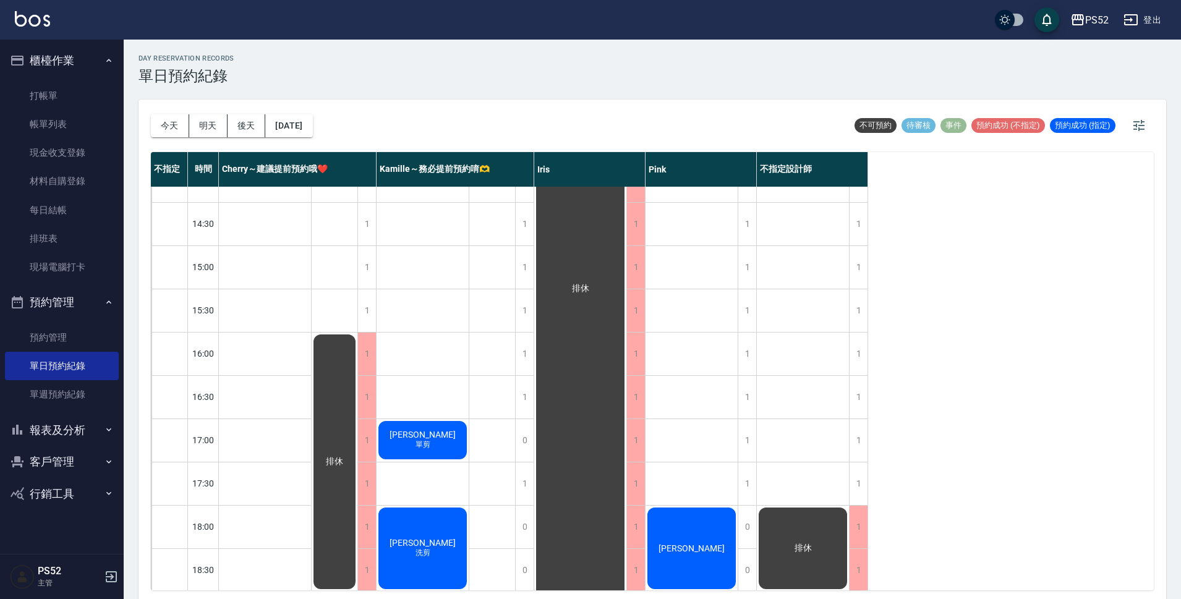
scroll to position [309, 0]
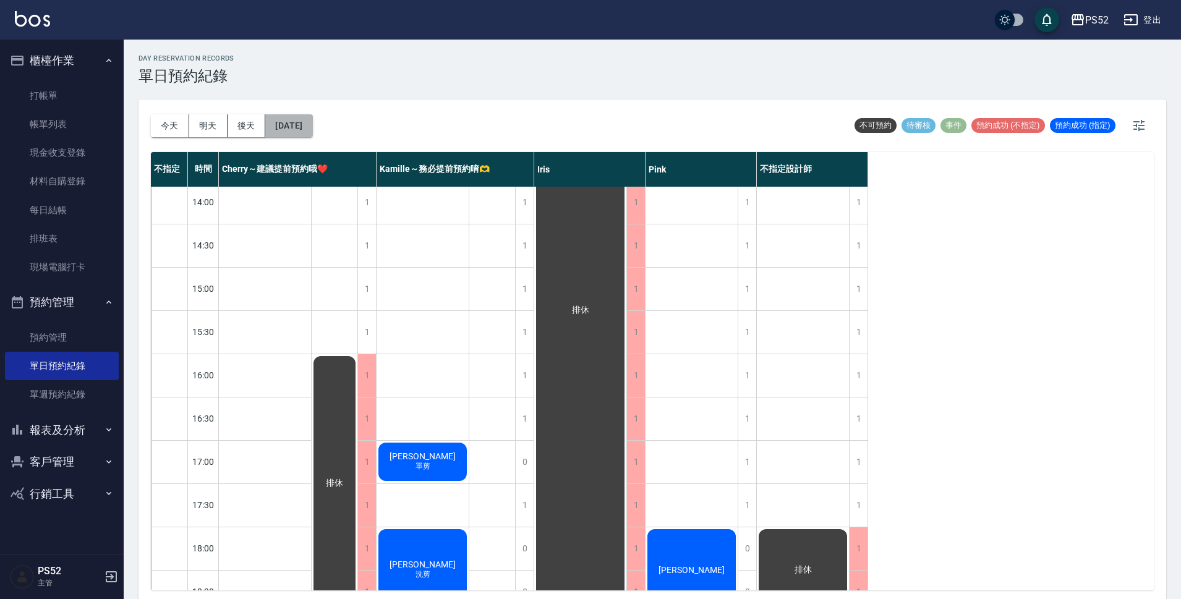
click at [312, 116] on button "2025/08/14" at bounding box center [288, 125] width 47 height 23
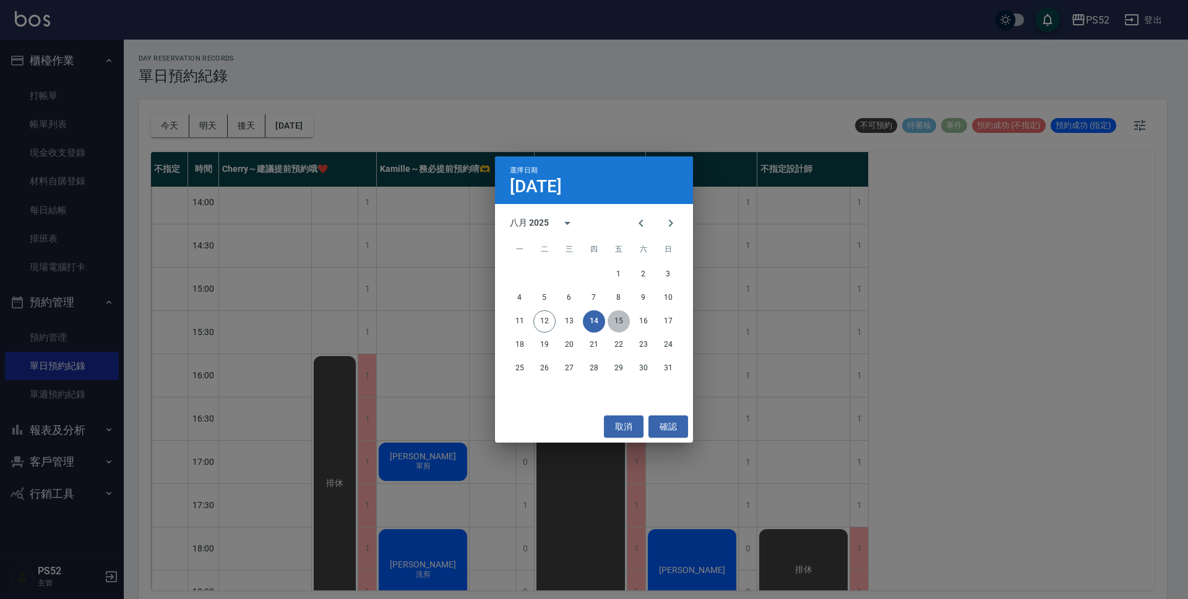
click at [612, 319] on button "15" at bounding box center [618, 321] width 22 height 22
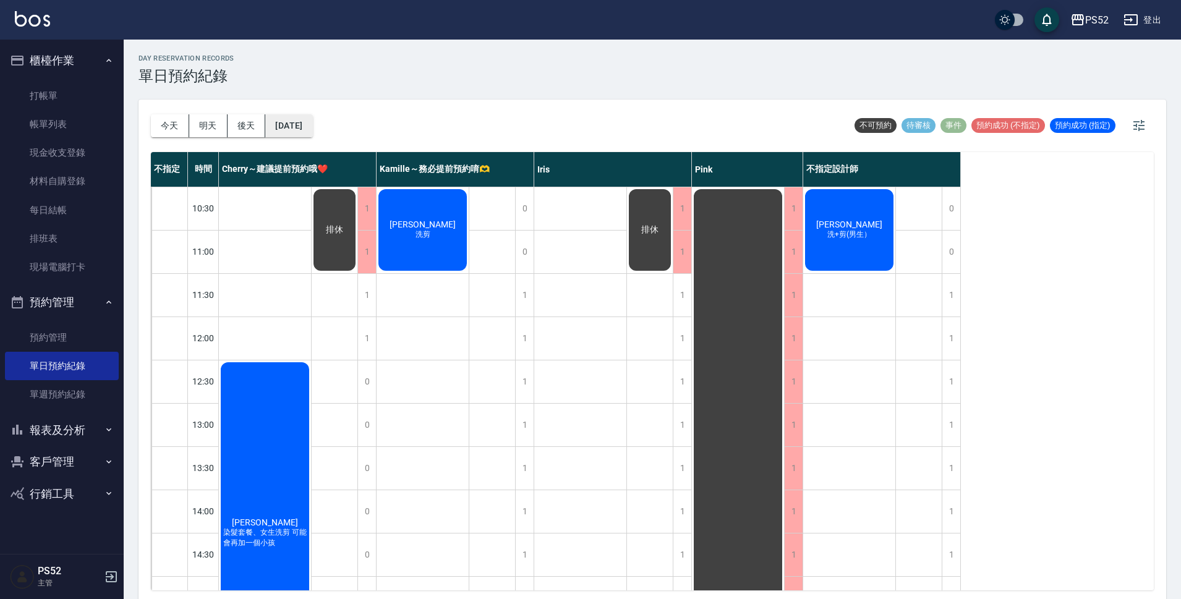
click at [312, 124] on button "2025/08/15" at bounding box center [288, 125] width 47 height 23
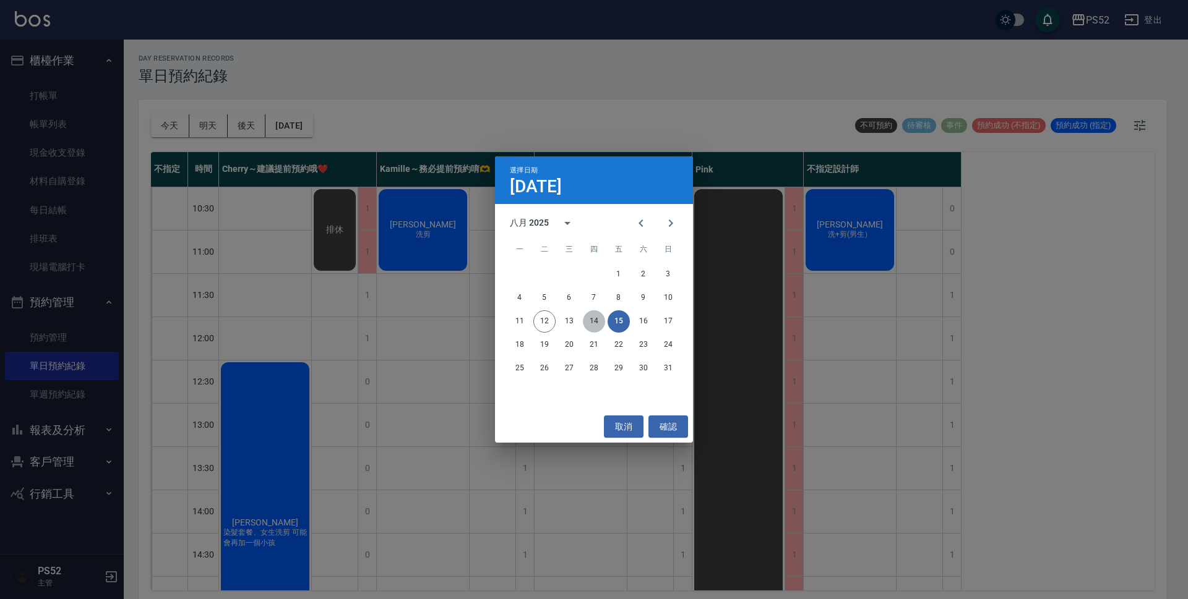
click at [597, 322] on button "14" at bounding box center [594, 321] width 22 height 22
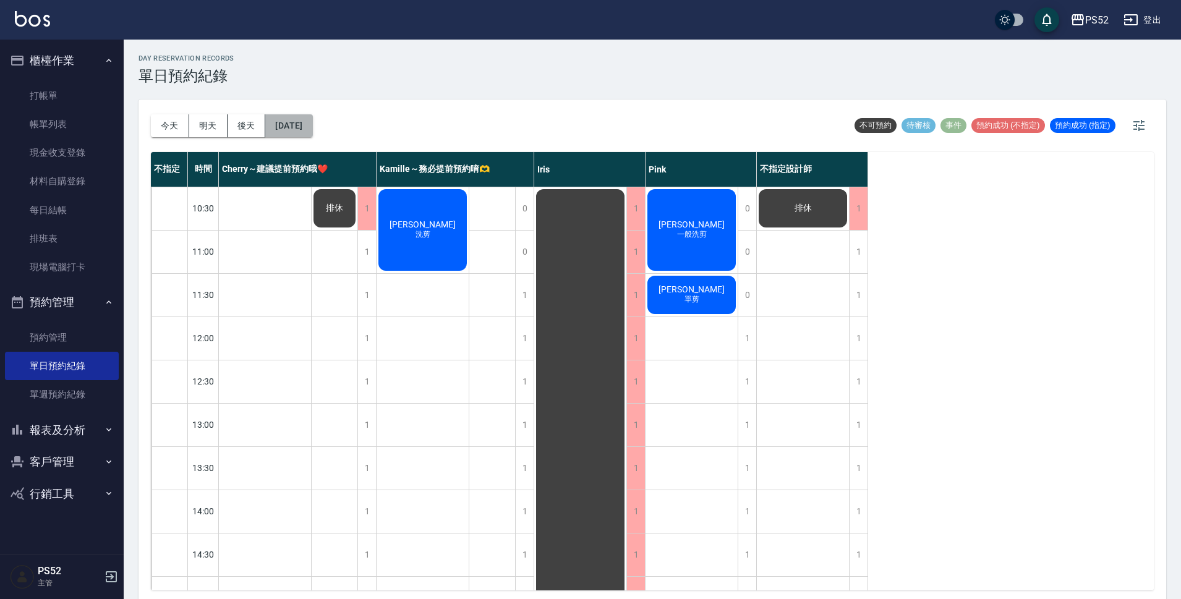
click at [296, 119] on button "2025/08/14" at bounding box center [288, 125] width 47 height 23
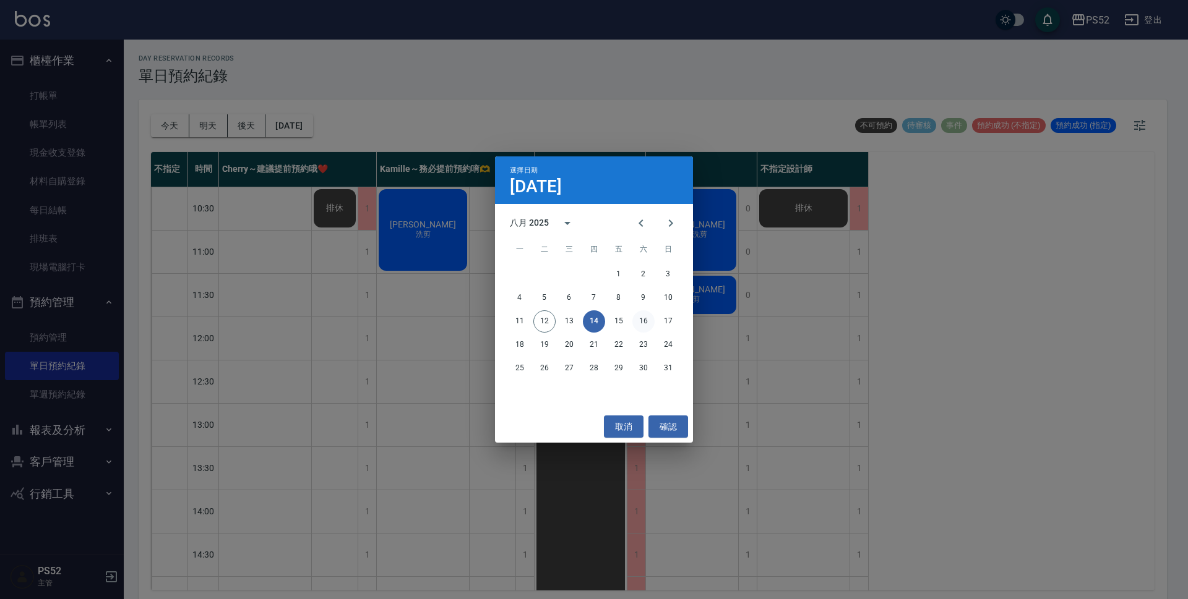
click at [645, 317] on button "16" at bounding box center [643, 321] width 22 height 22
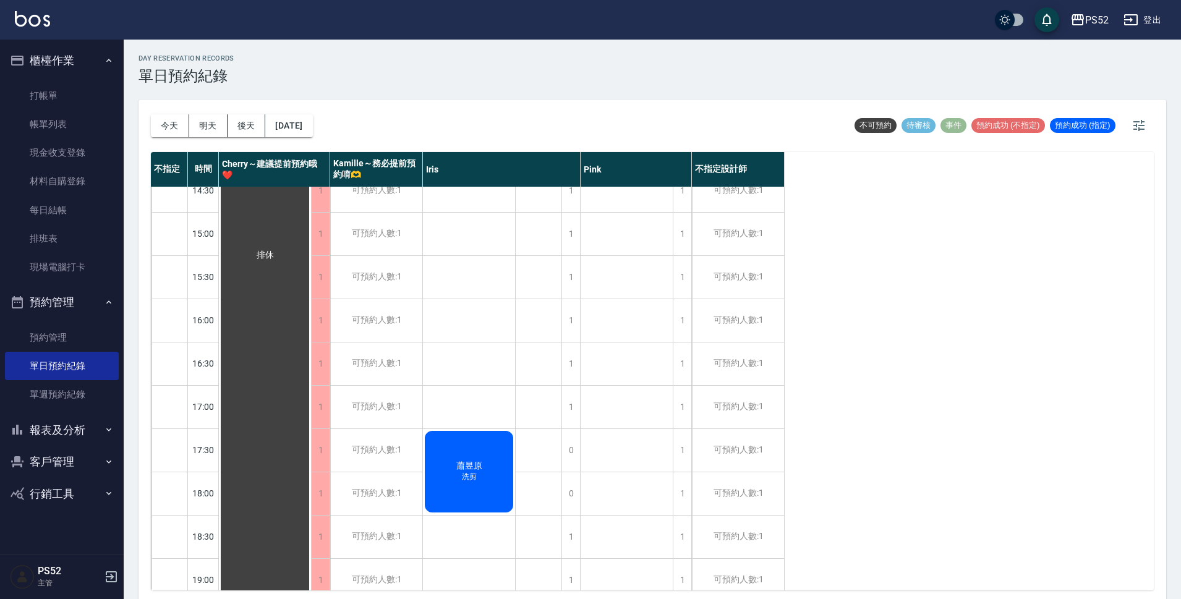
scroll to position [371, 0]
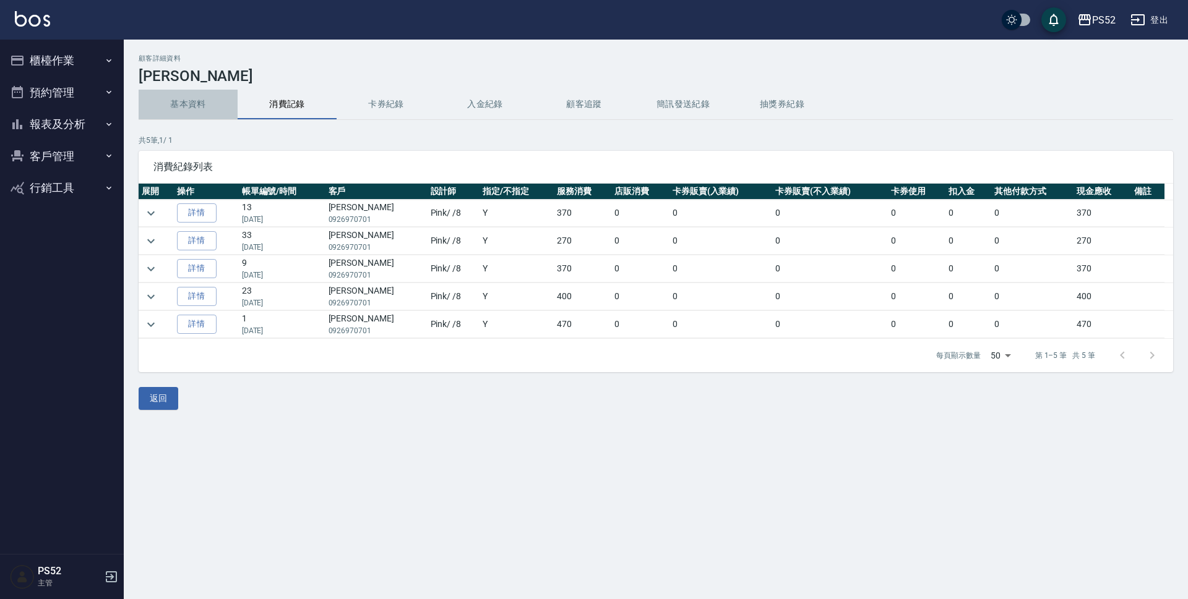
click at [190, 111] on button "基本資料" at bounding box center [188, 105] width 99 height 30
